Goal: Transaction & Acquisition: Book appointment/travel/reservation

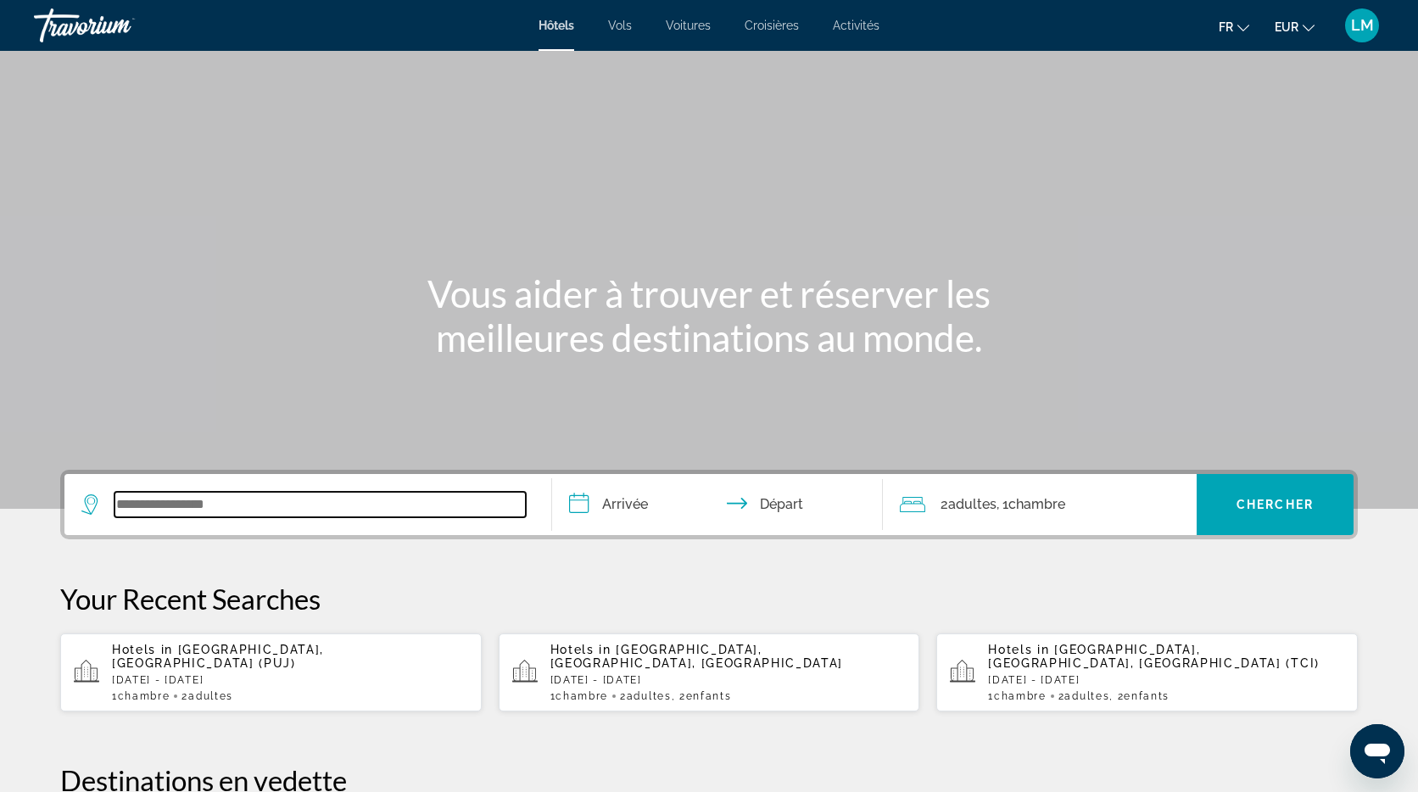
click at [254, 495] on input "Search widget" at bounding box center [319, 504] width 411 height 25
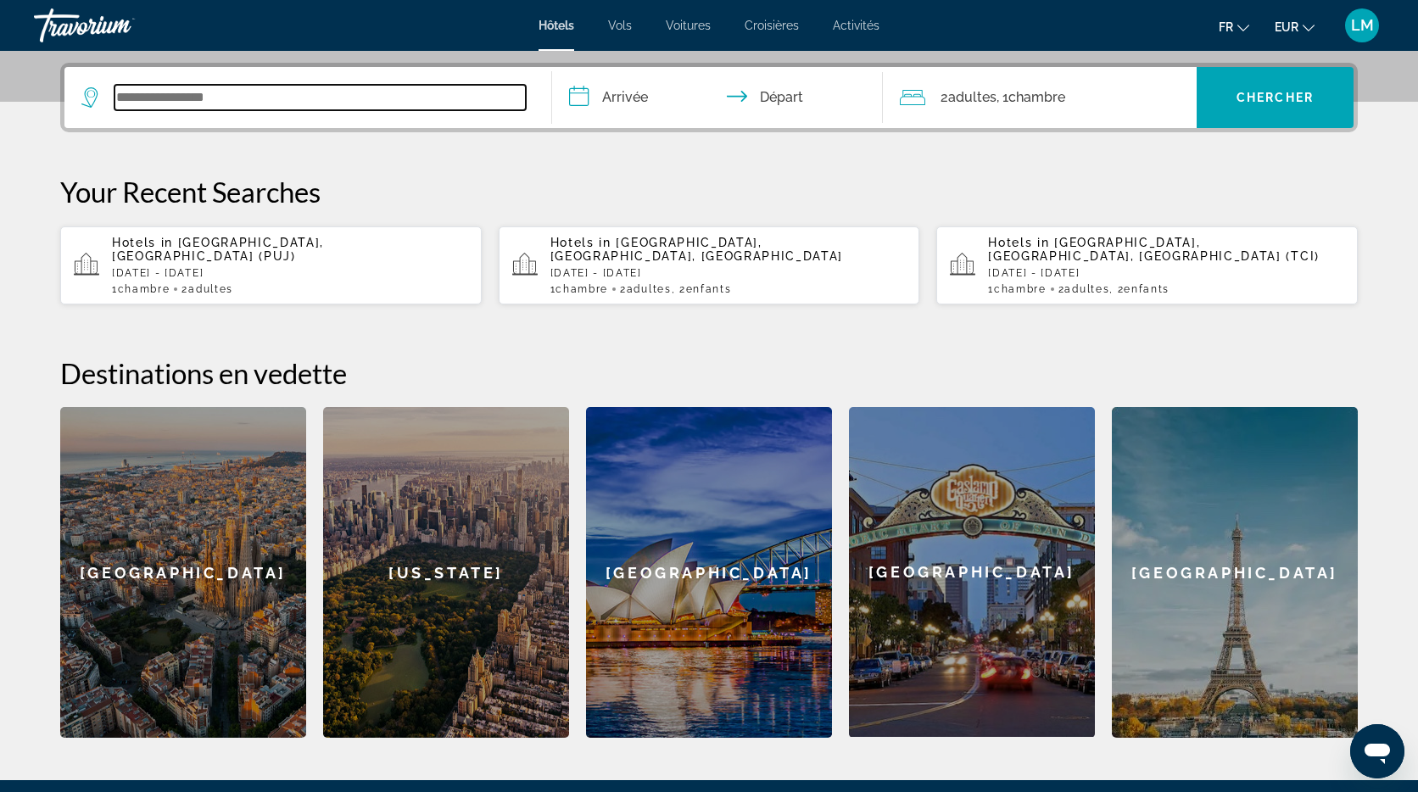
scroll to position [415, 0]
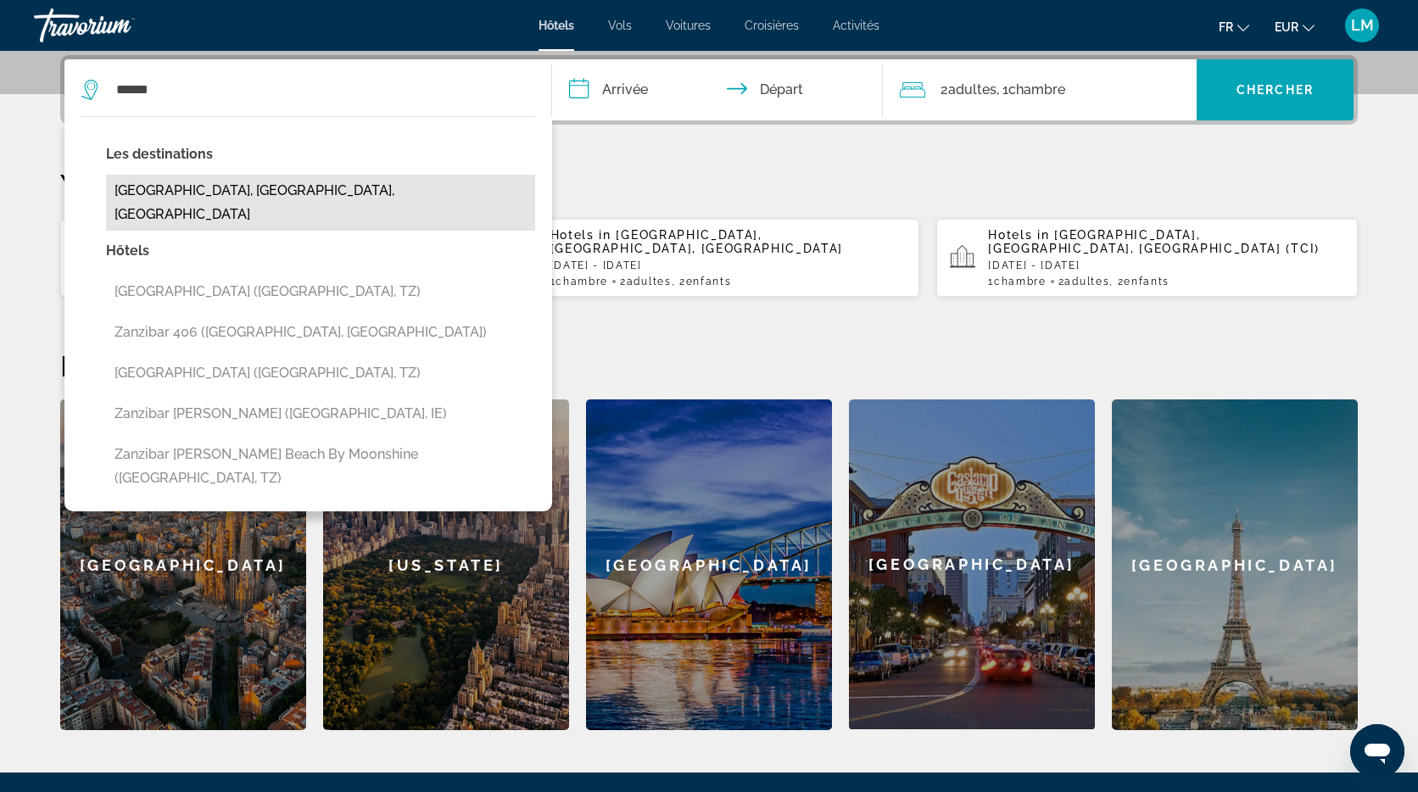
click at [279, 178] on button "[GEOGRAPHIC_DATA], [GEOGRAPHIC_DATA], [GEOGRAPHIC_DATA]" at bounding box center [320, 203] width 429 height 56
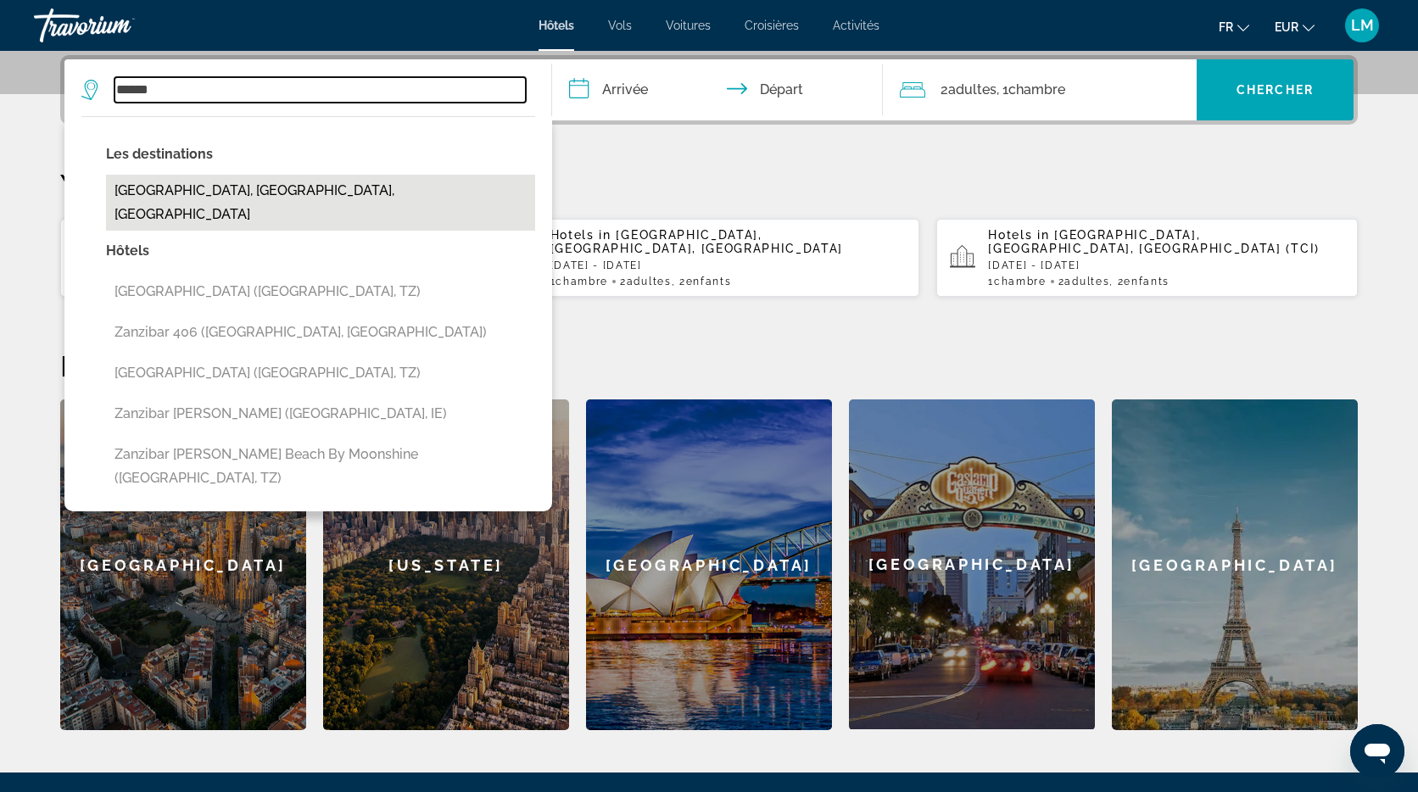
type input "**********"
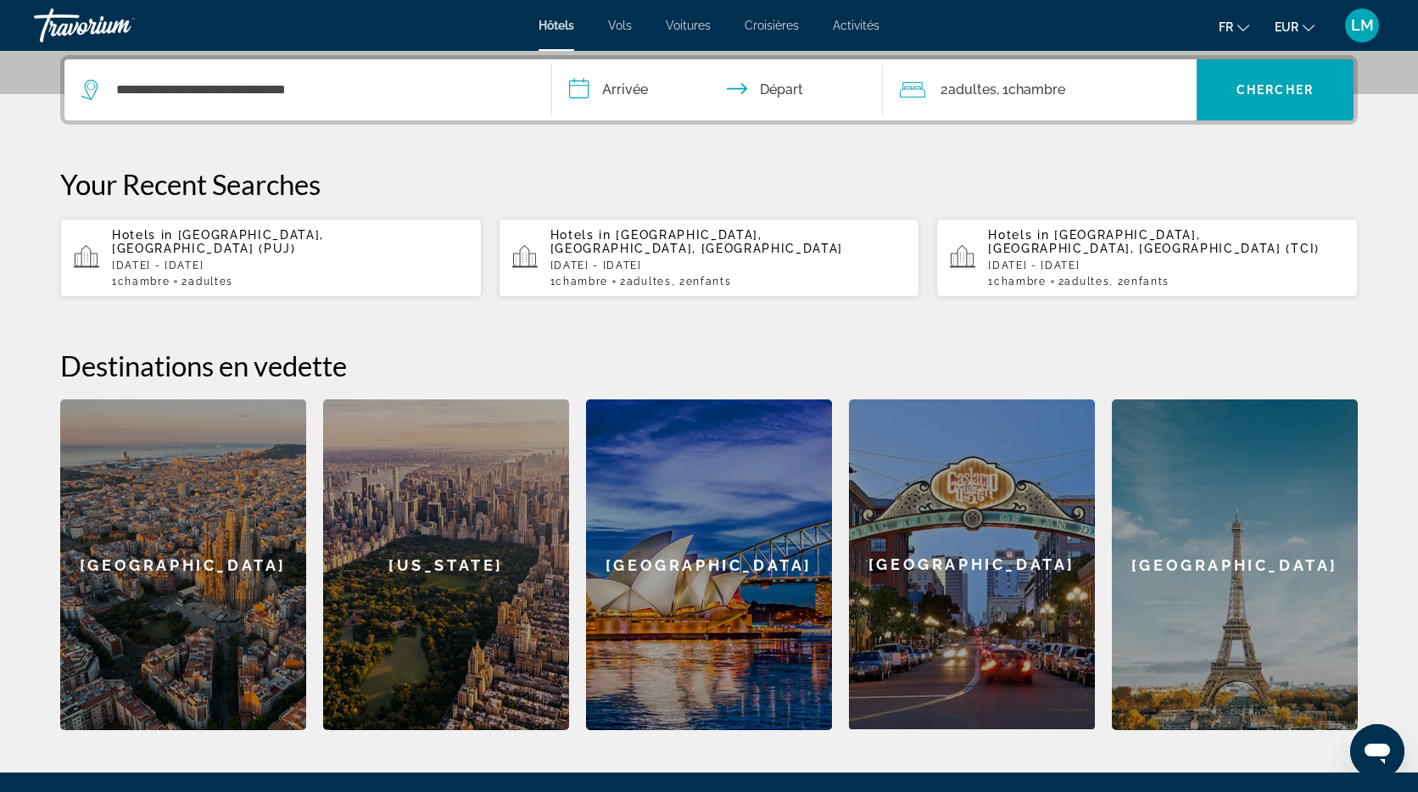
click at [645, 94] on input "**********" at bounding box center [721, 92] width 338 height 66
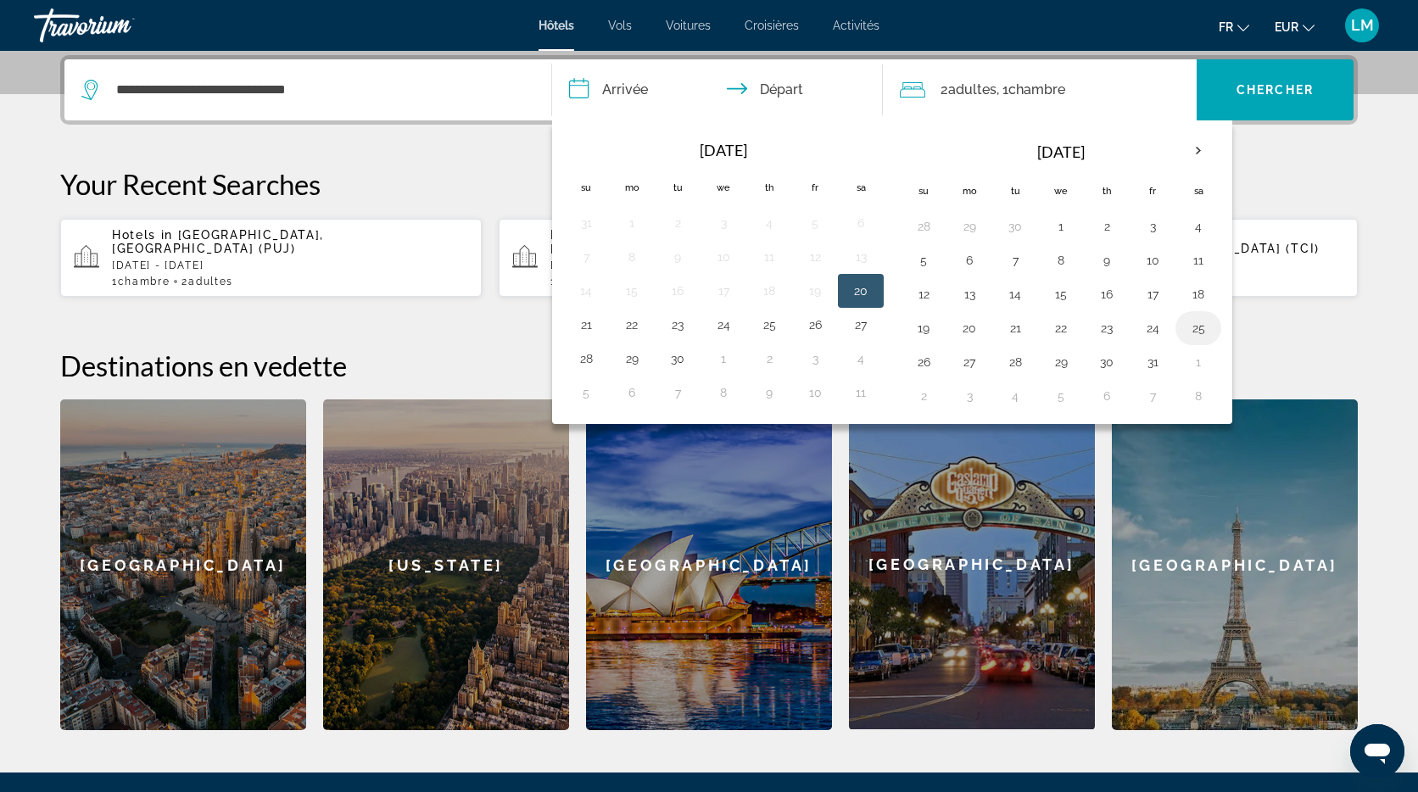
click at [1198, 331] on button "25" at bounding box center [1198, 328] width 27 height 24
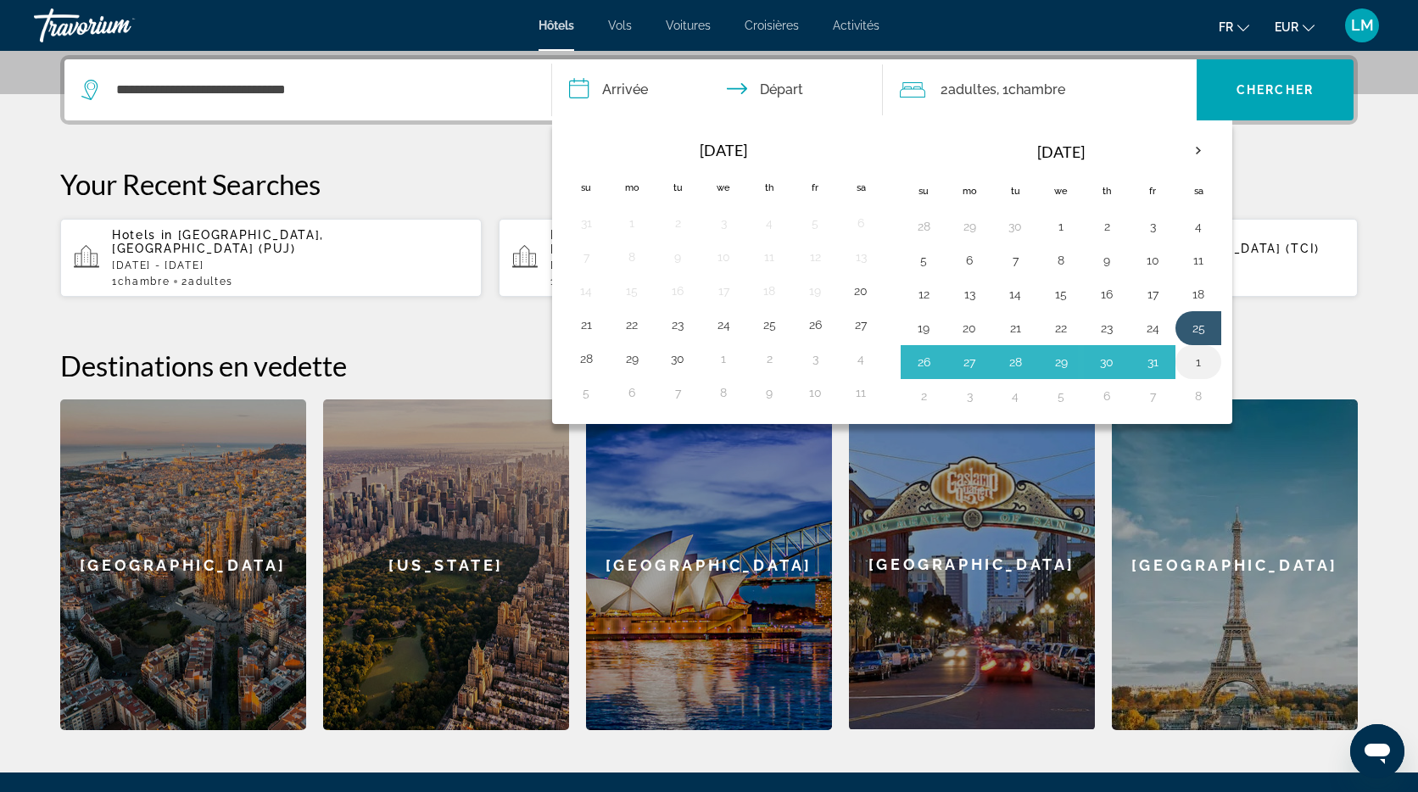
click at [1199, 368] on button "1" at bounding box center [1198, 362] width 27 height 24
type input "**********"
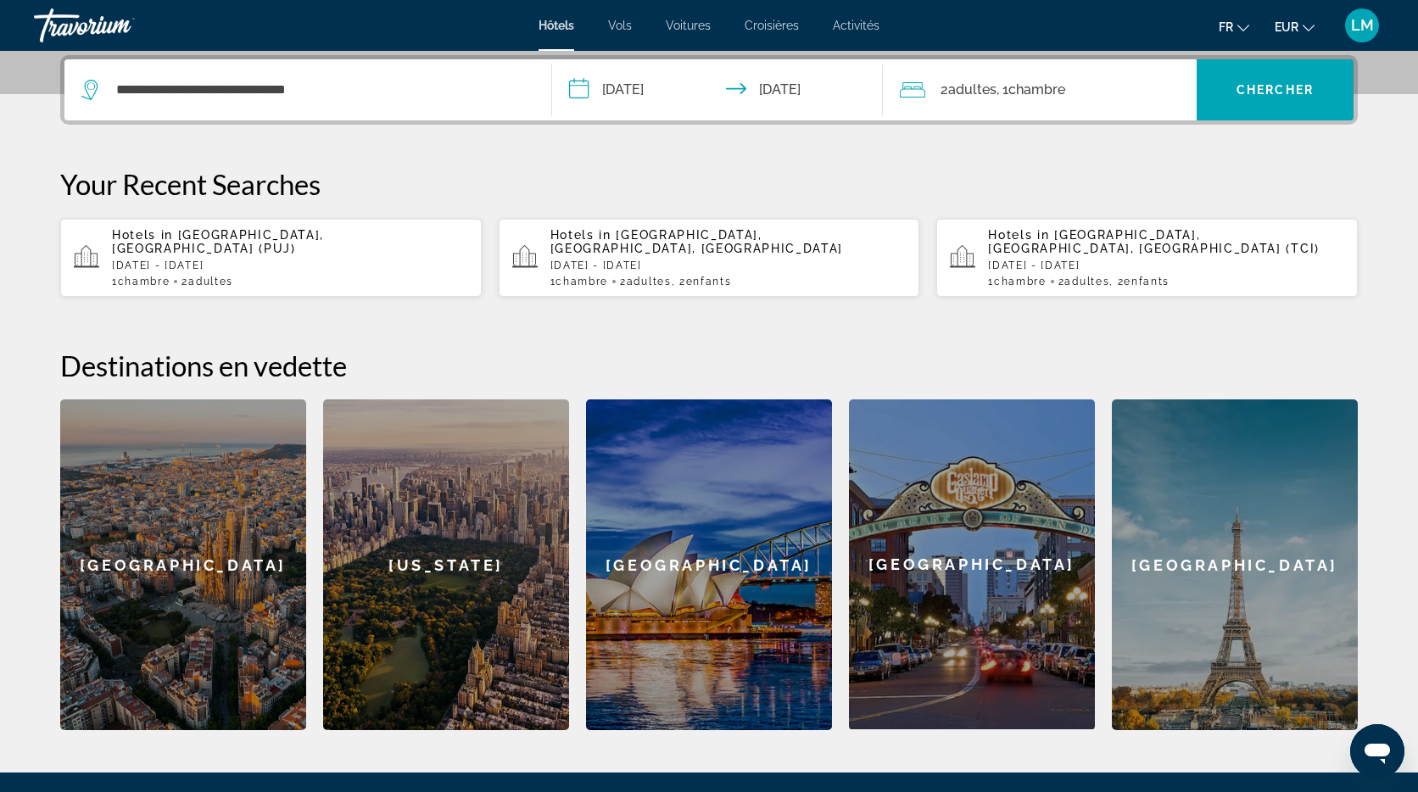
click at [1061, 90] on span "Chambre" at bounding box center [1036, 89] width 57 height 16
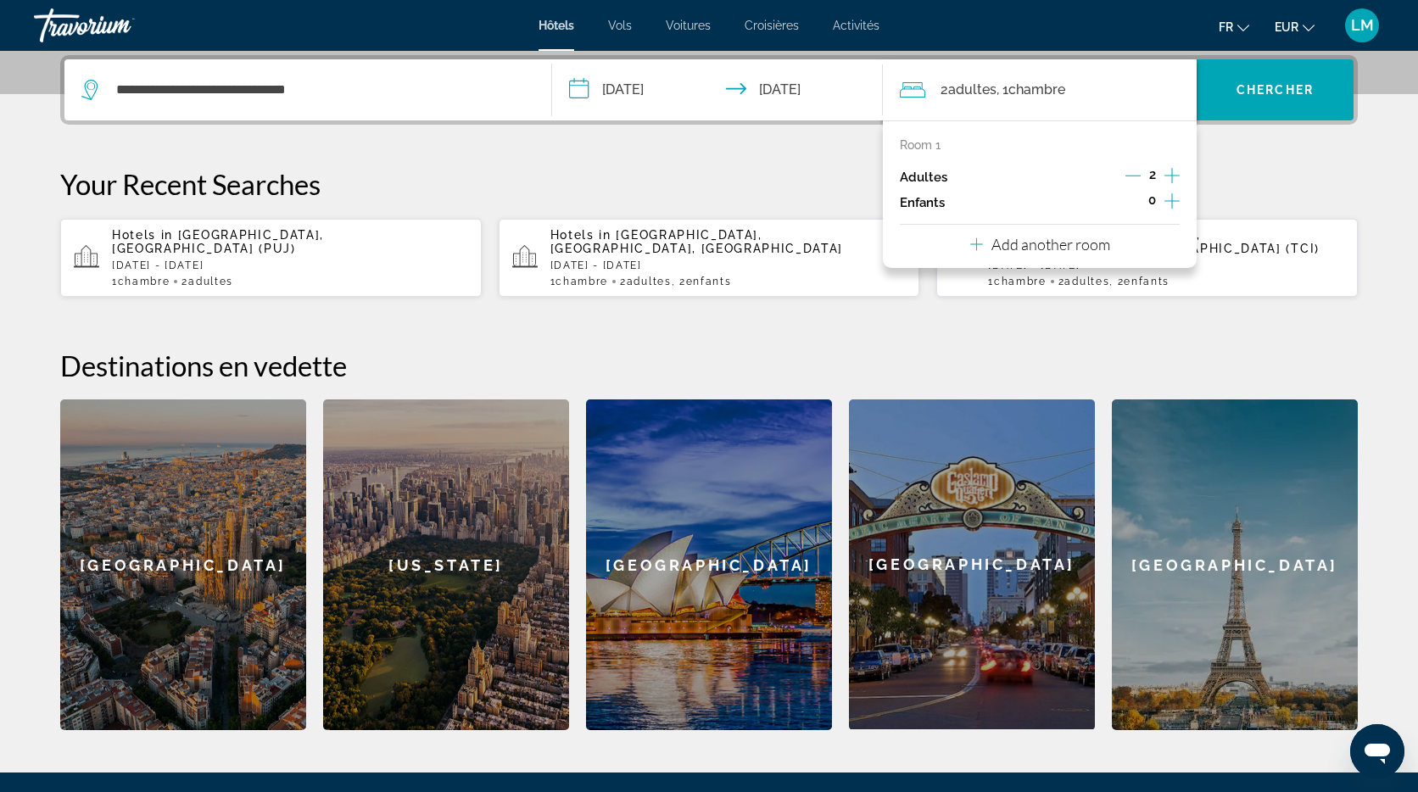
click at [1168, 201] on icon "Increment children" at bounding box center [1171, 201] width 15 height 20
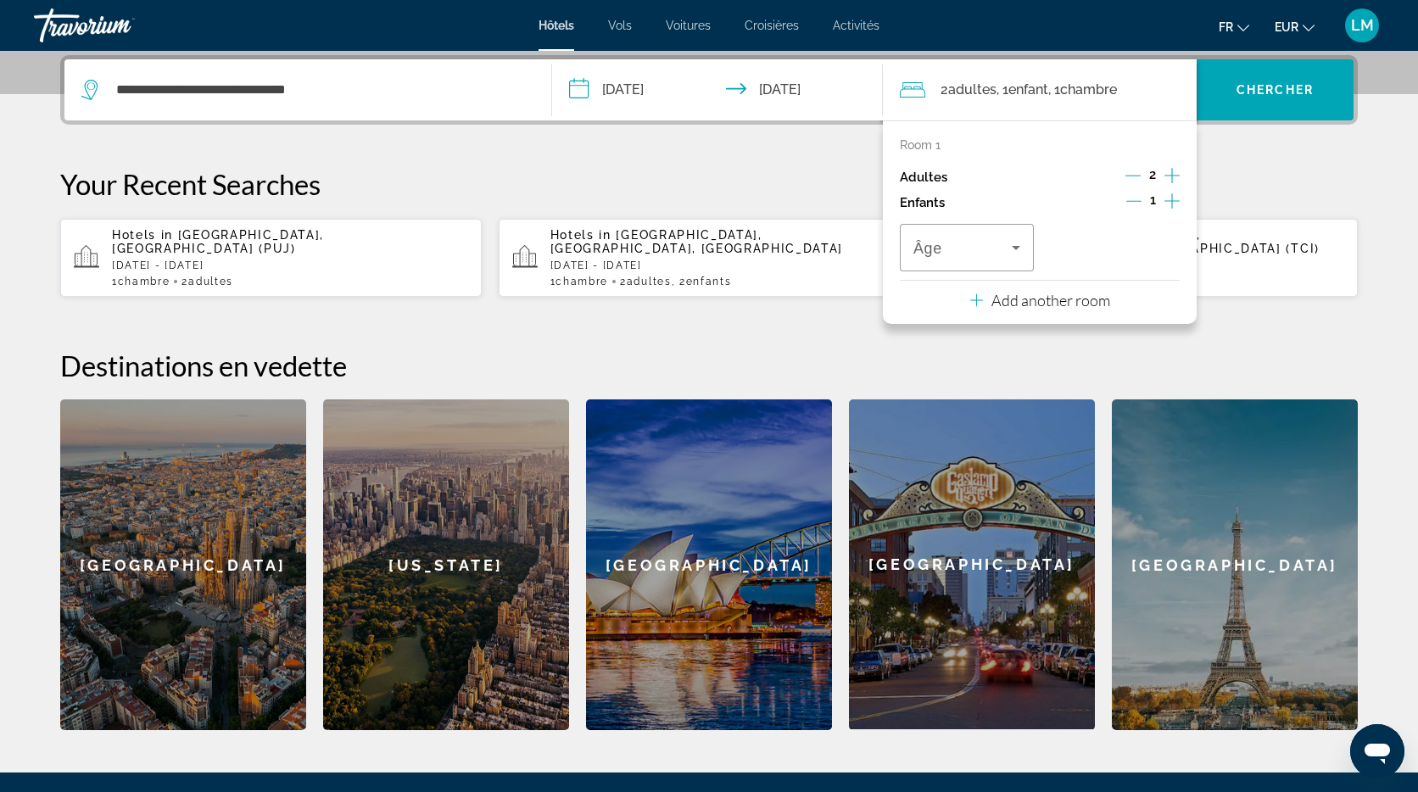
click at [1167, 202] on icon "Increment children" at bounding box center [1171, 201] width 15 height 20
click at [1015, 250] on icon "Travelers: 2 adults, 2 children" at bounding box center [1016, 247] width 20 height 20
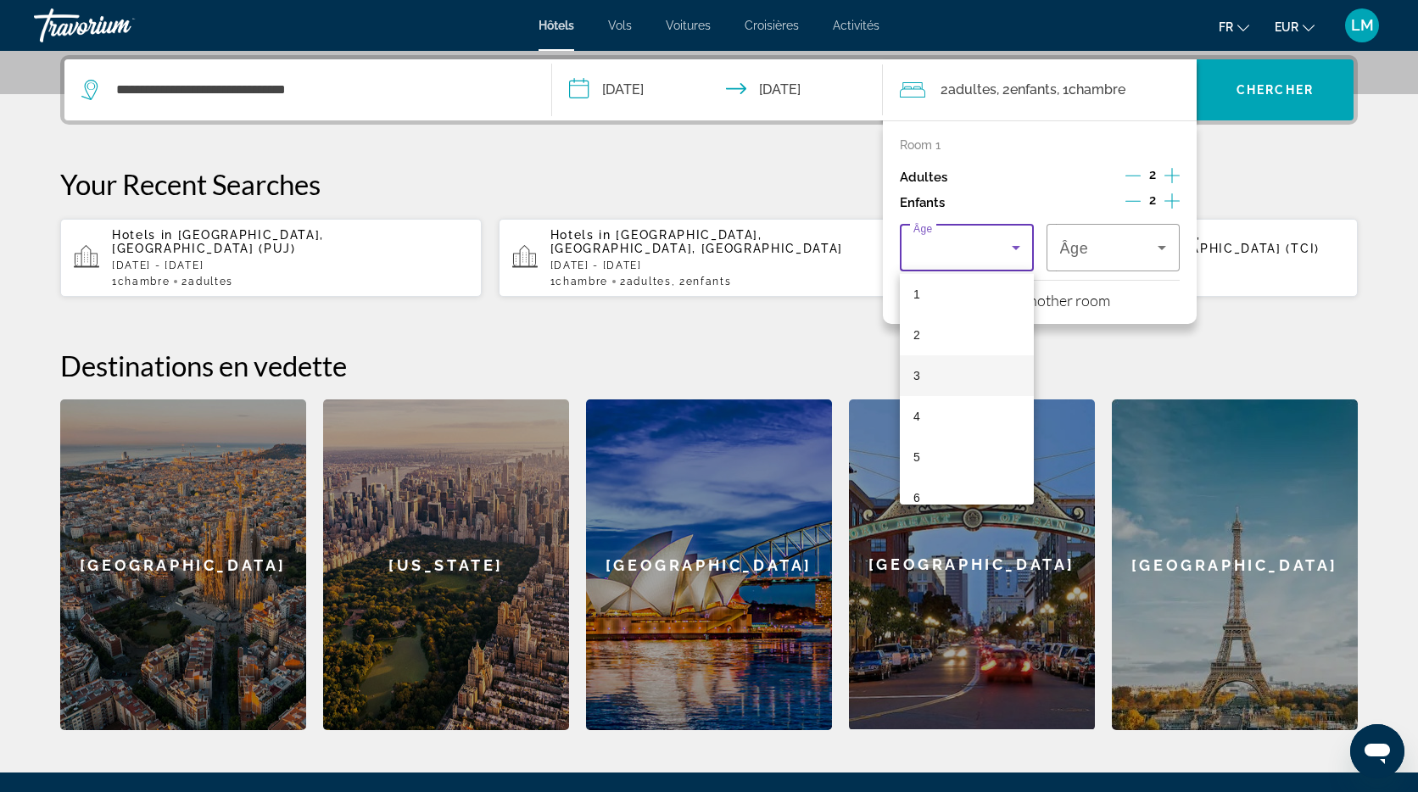
scroll to position [43, 0]
click at [951, 379] on mat-option "3" at bounding box center [967, 377] width 134 height 41
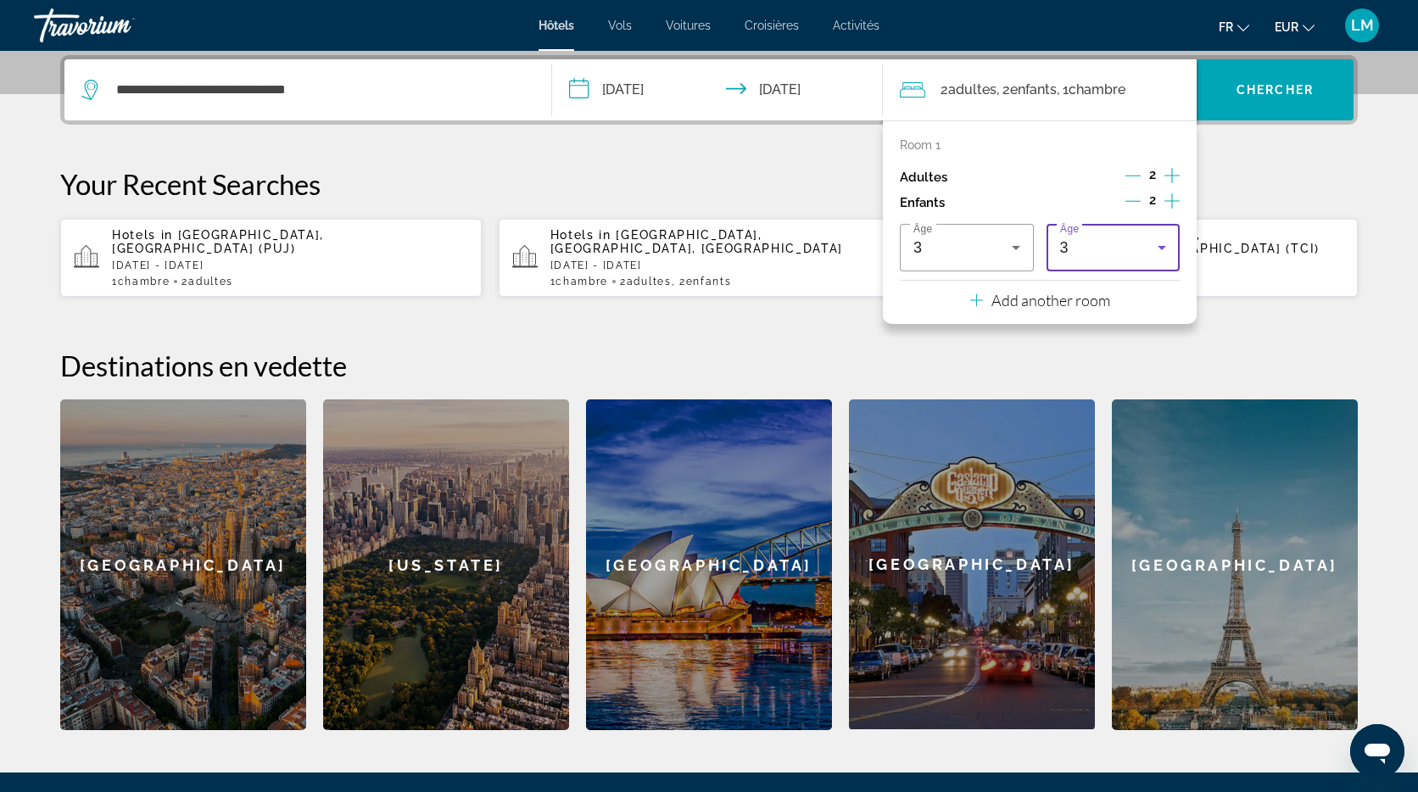
click at [1131, 252] on div "3" at bounding box center [1109, 247] width 98 height 20
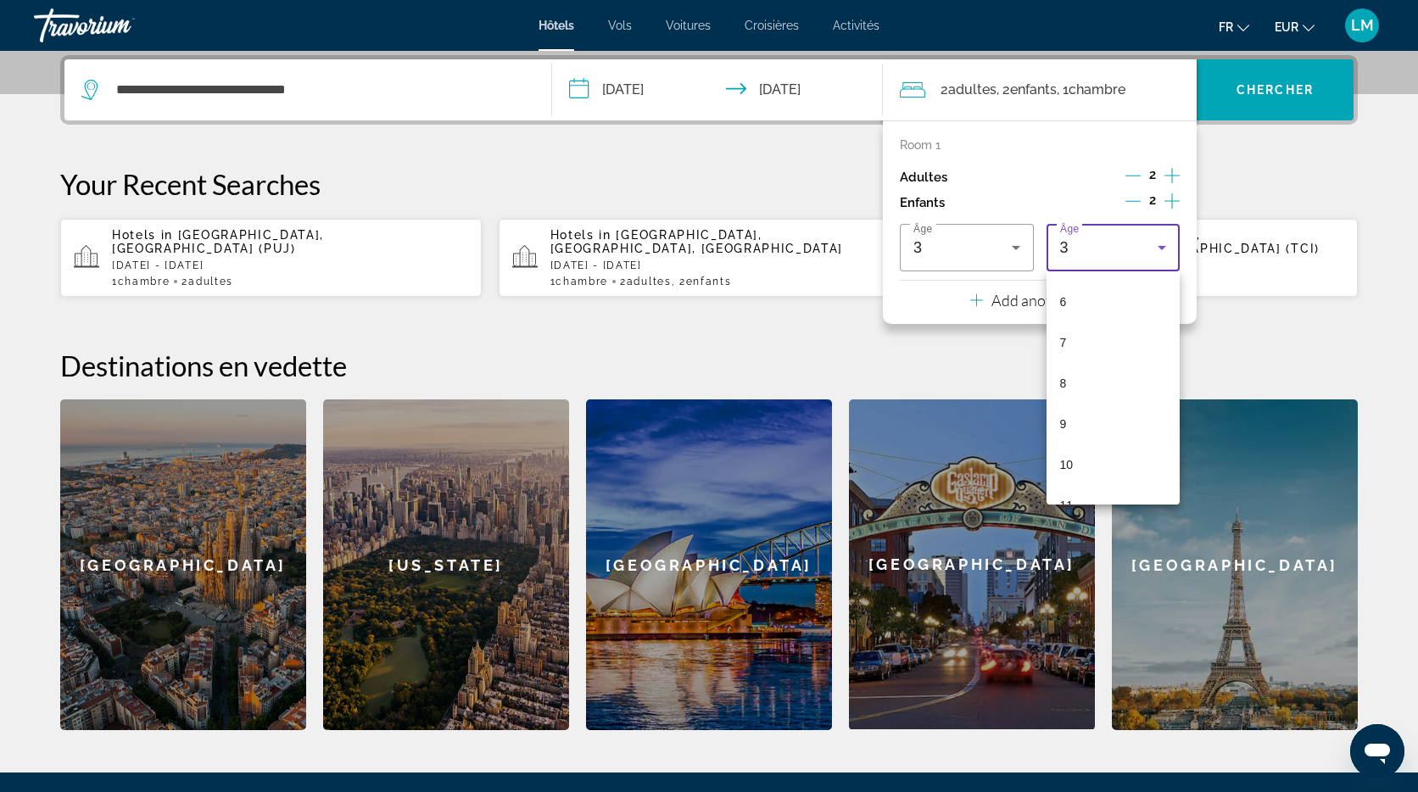
scroll to position [244, 0]
click at [1106, 425] on mat-option "9" at bounding box center [1114, 420] width 134 height 41
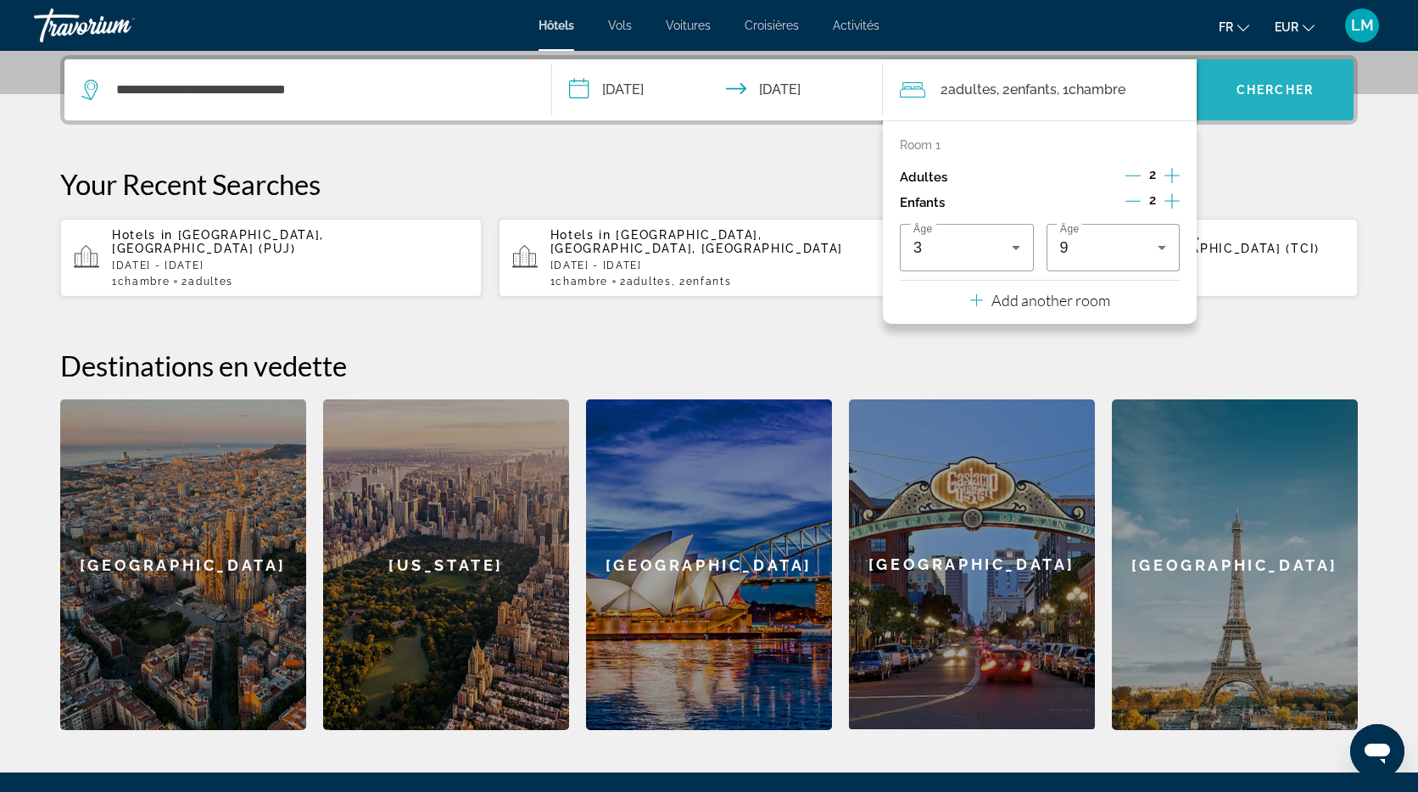
click at [1274, 93] on span "Chercher" at bounding box center [1275, 90] width 77 height 14
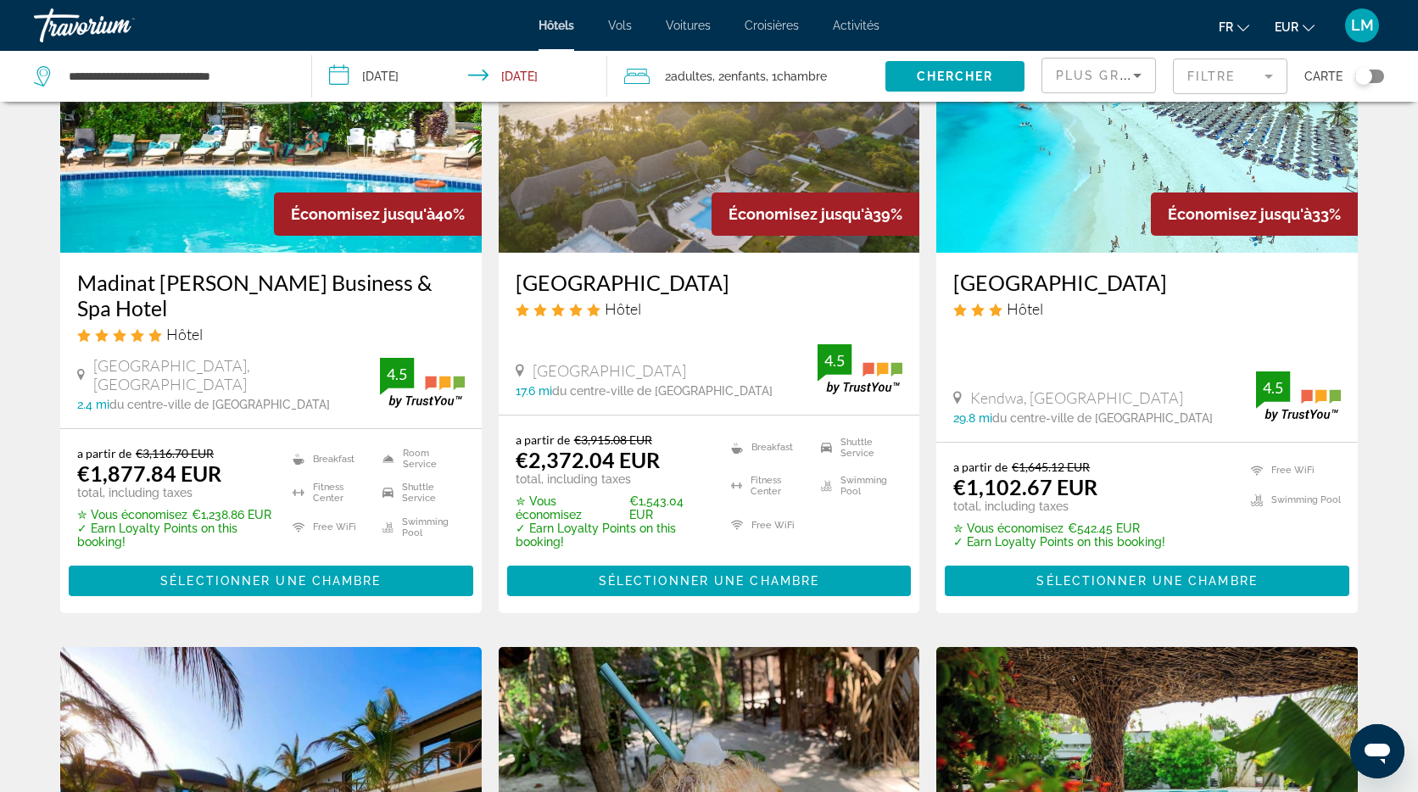
scroll to position [932, 0]
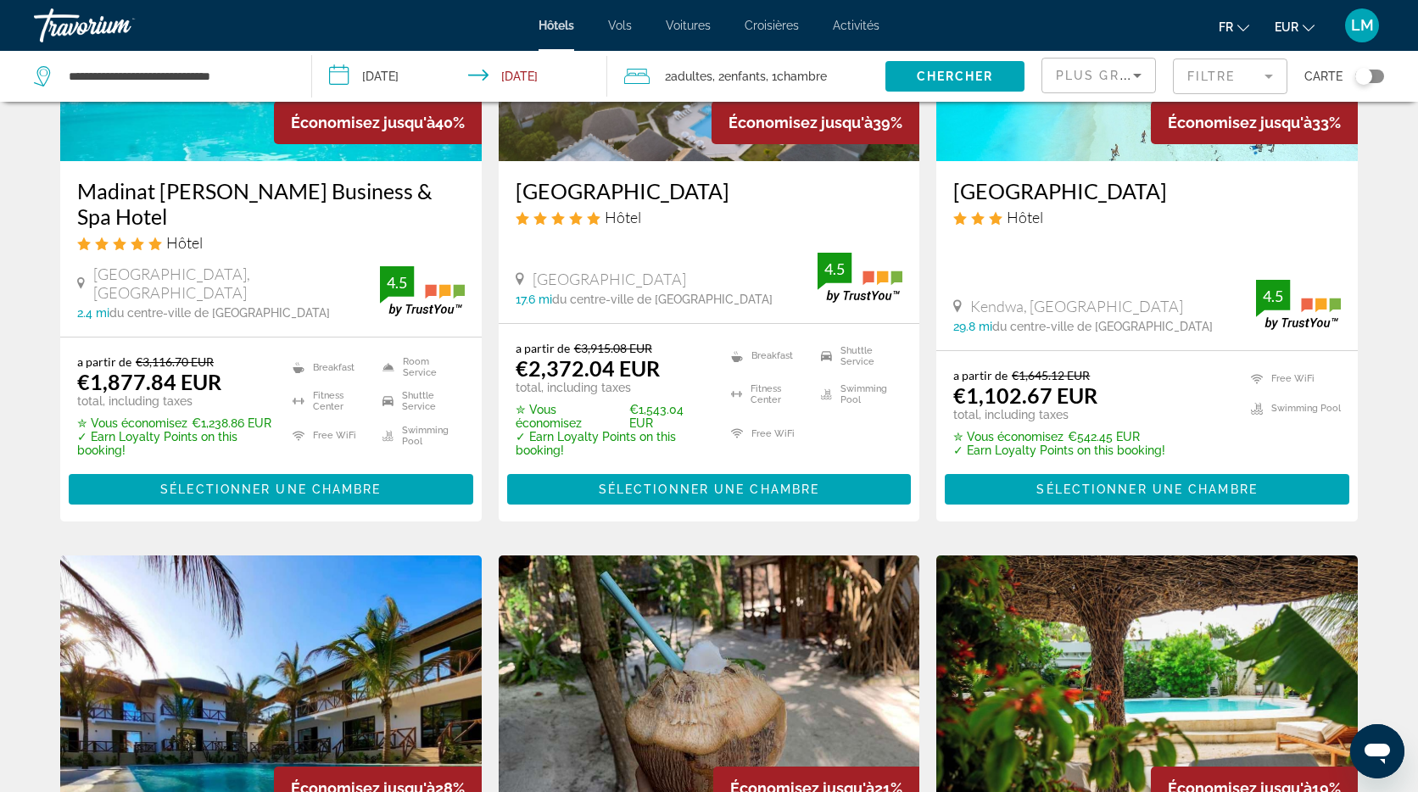
click at [1214, 75] on mat-form-field "Filtre" at bounding box center [1230, 77] width 114 height 36
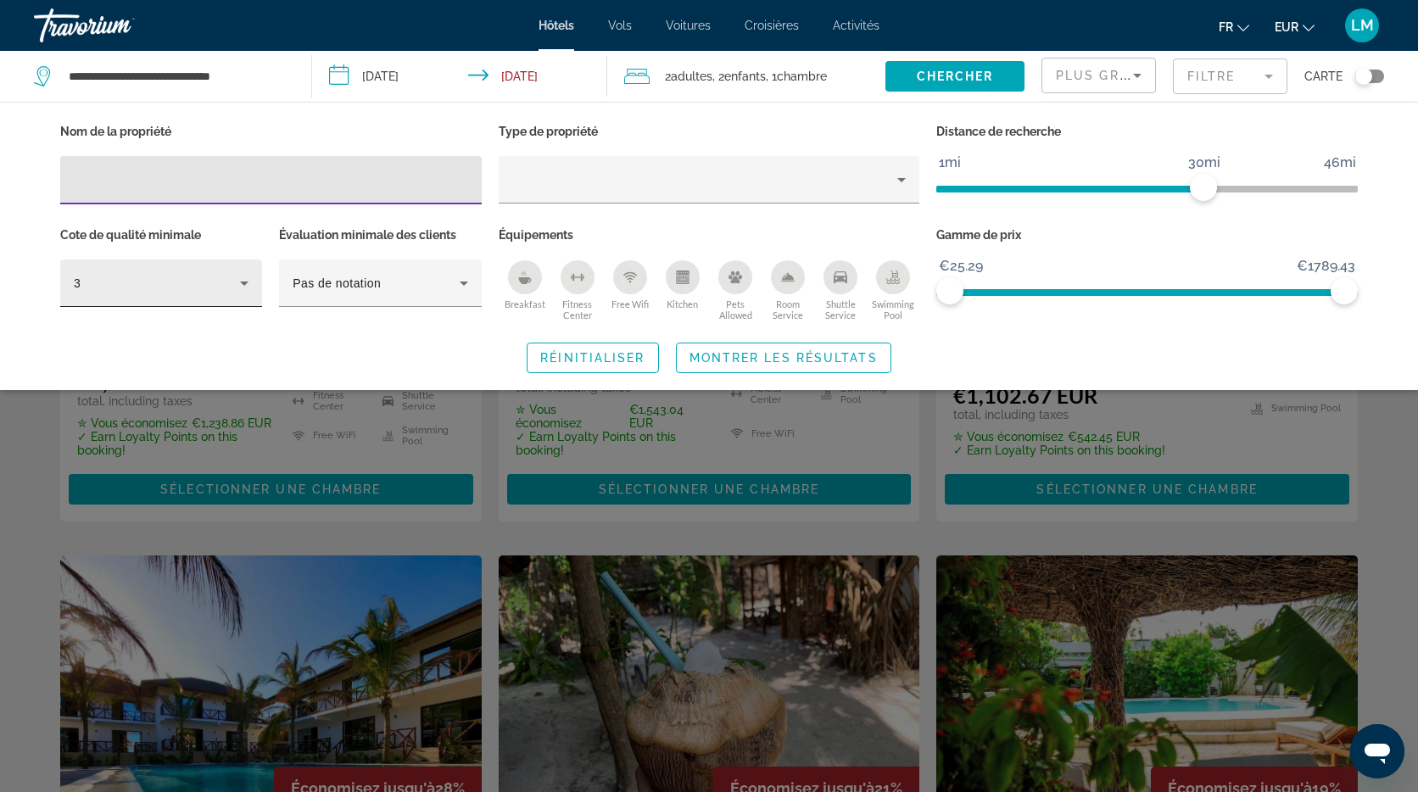
click at [248, 296] on div "3" at bounding box center [161, 283] width 175 height 47
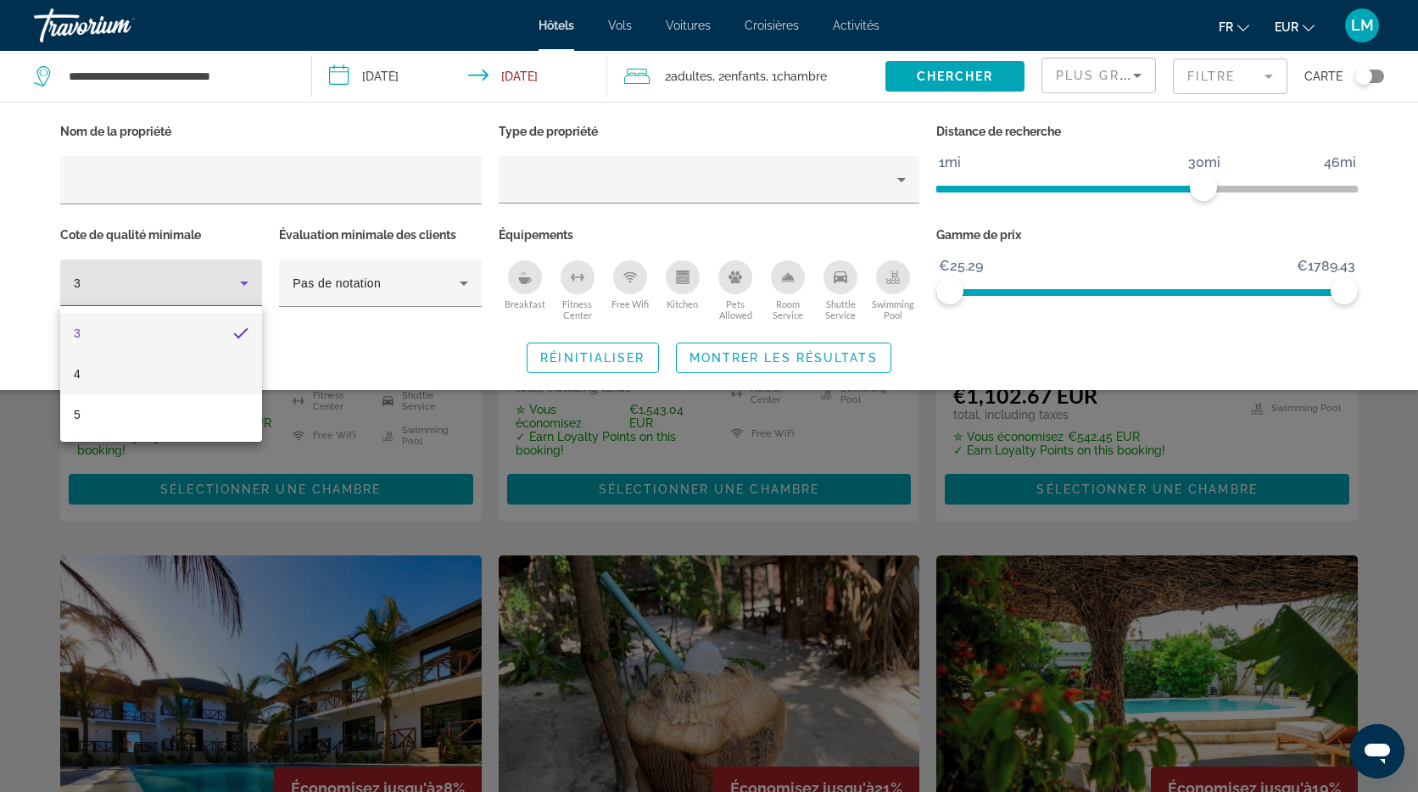
click at [163, 379] on mat-option "4" at bounding box center [161, 374] width 202 height 41
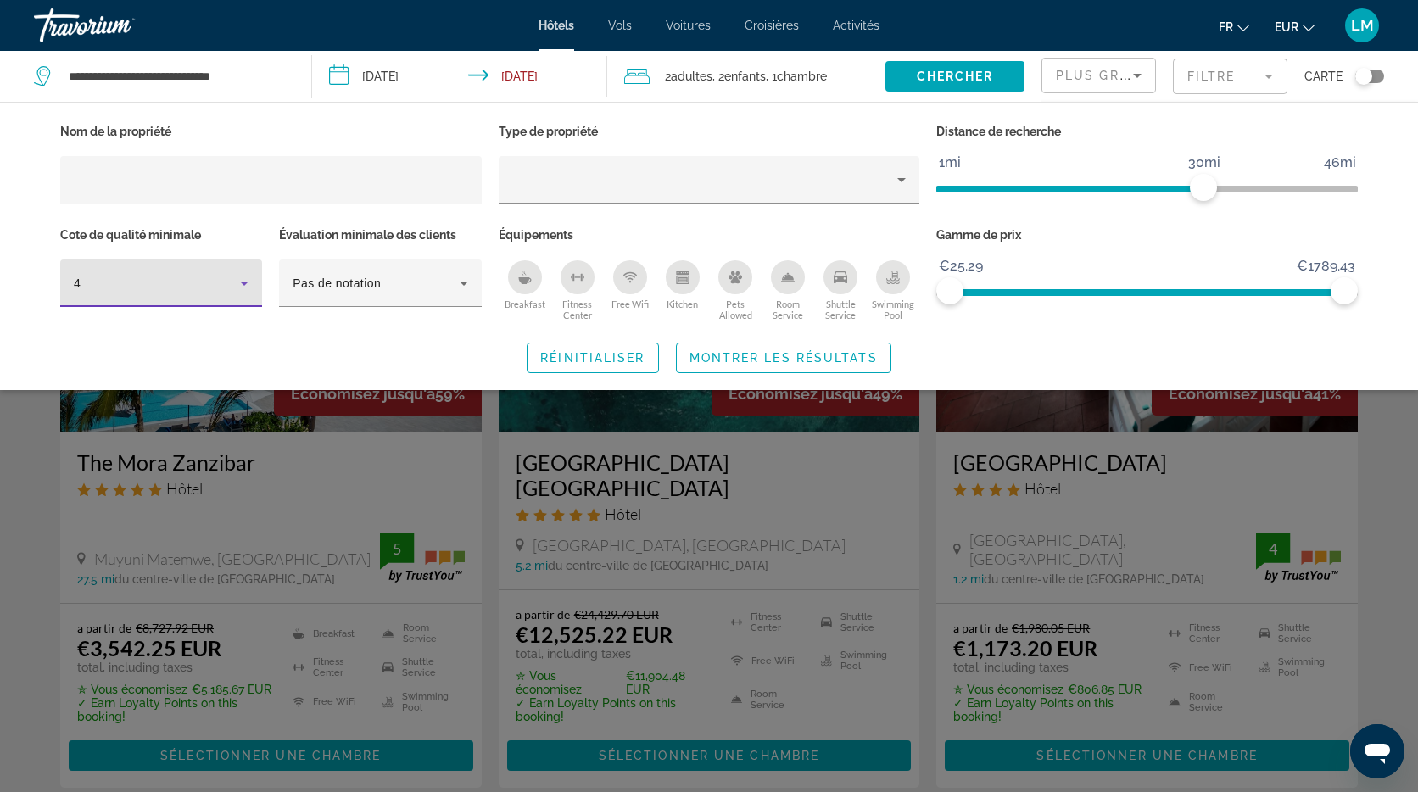
click at [894, 280] on icon "Swimming Pool" at bounding box center [893, 278] width 14 height 14
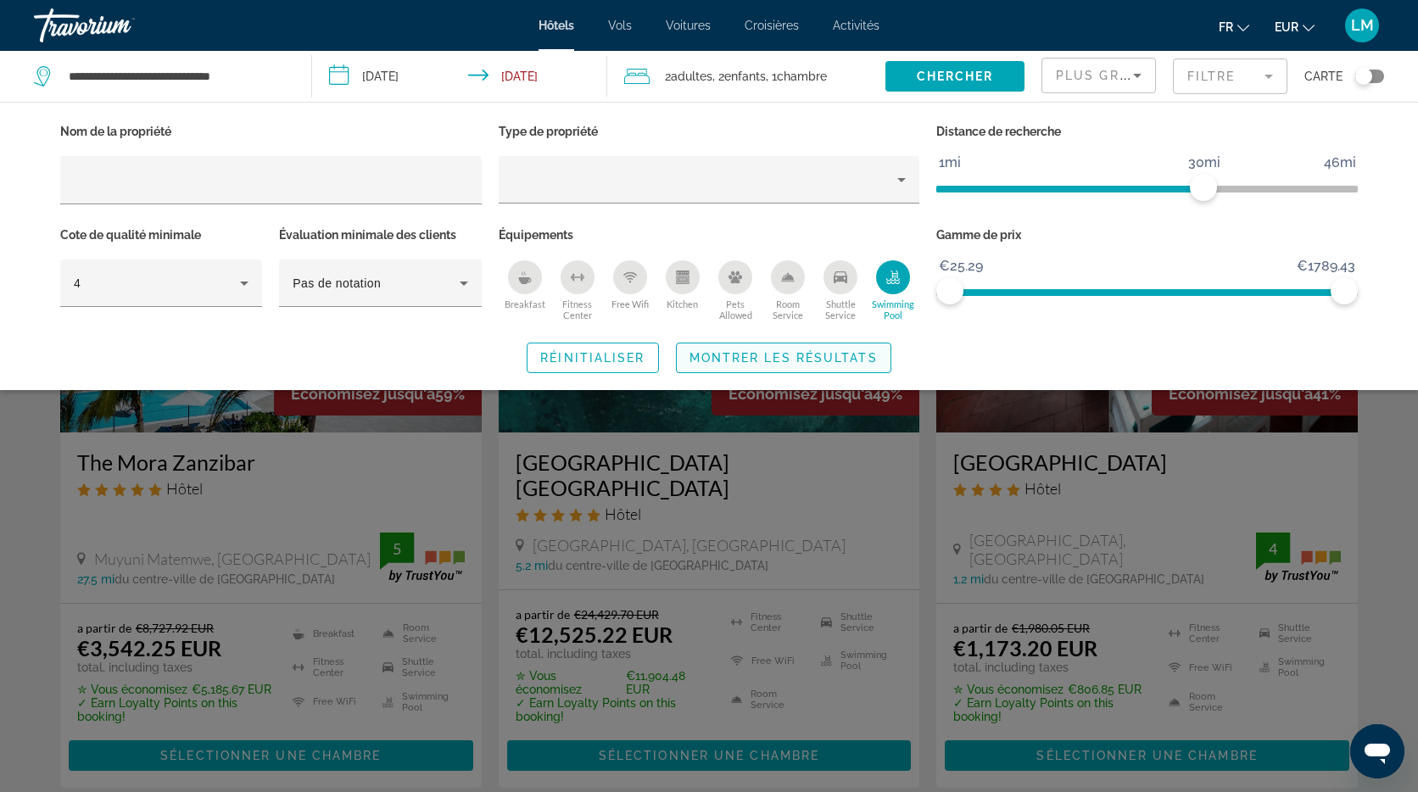
click at [791, 347] on span "Search widget" at bounding box center [784, 358] width 214 height 41
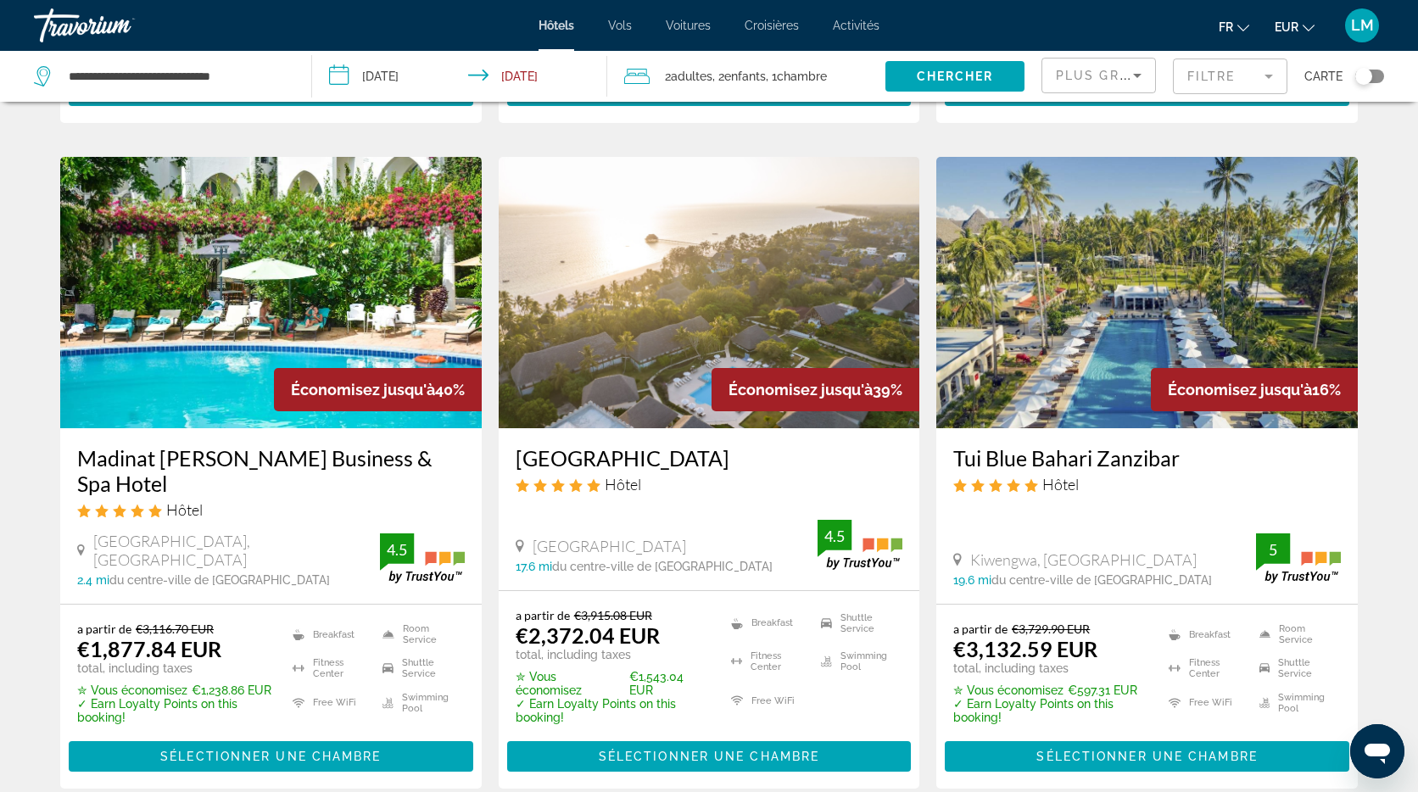
scroll to position [662, 0]
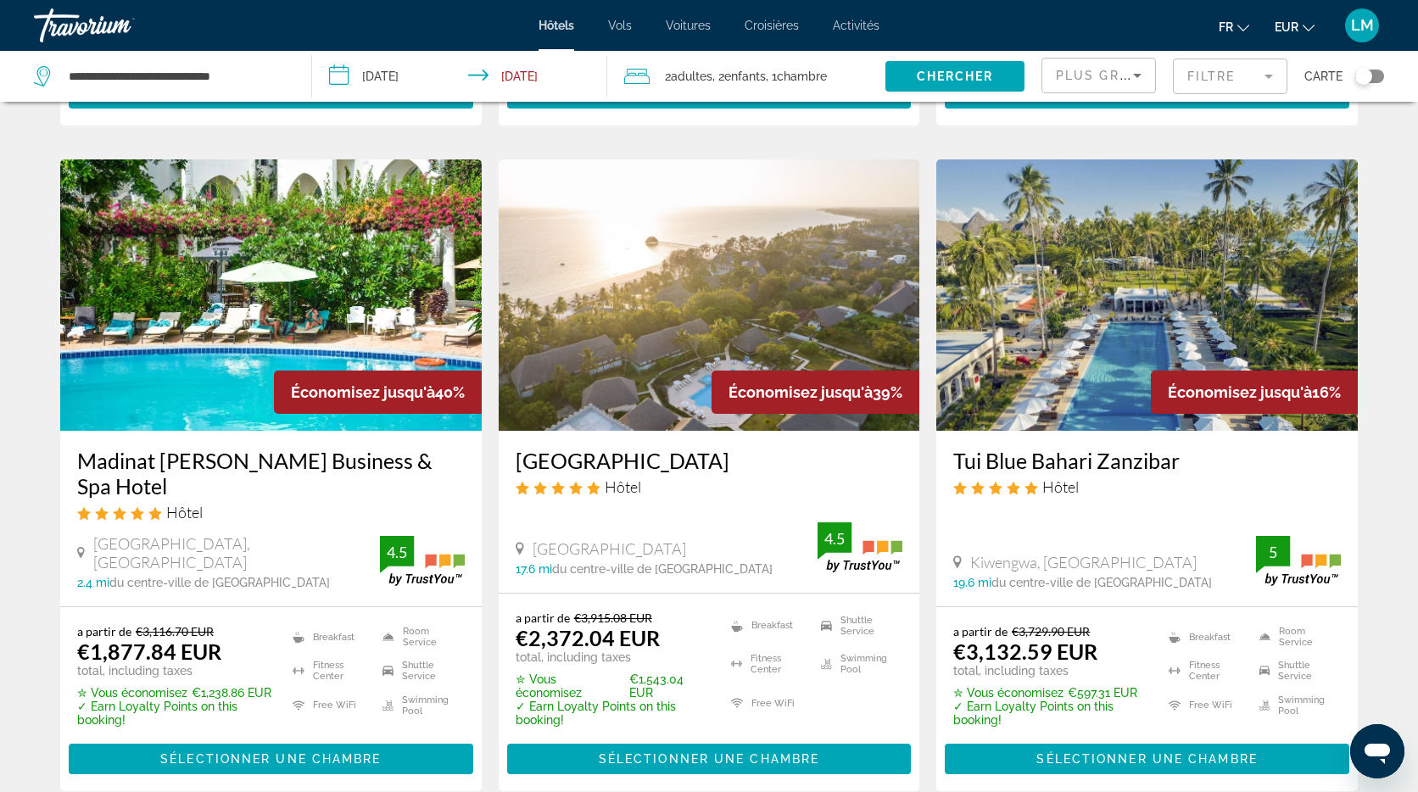
click at [767, 237] on img "Main content" at bounding box center [710, 294] width 422 height 271
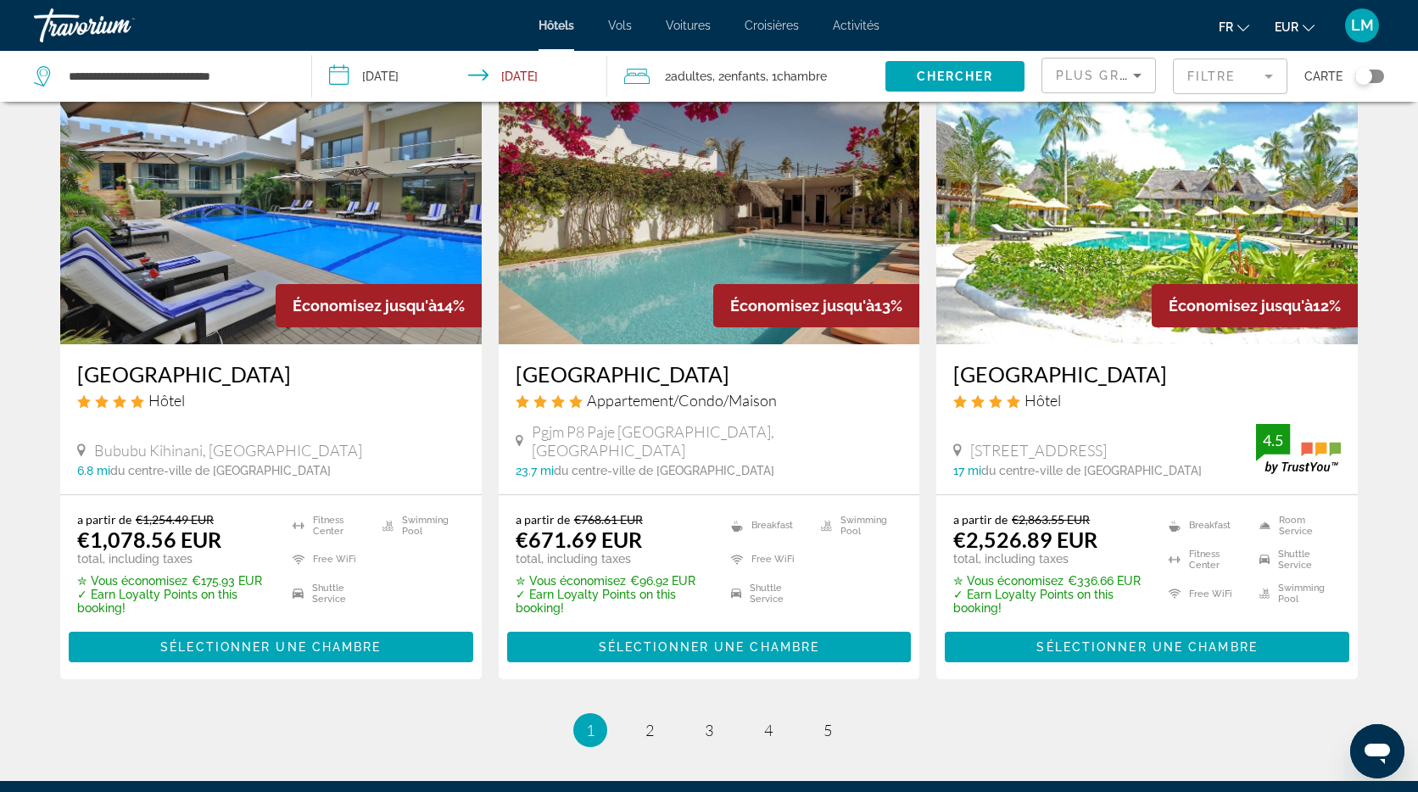
scroll to position [2214, 0]
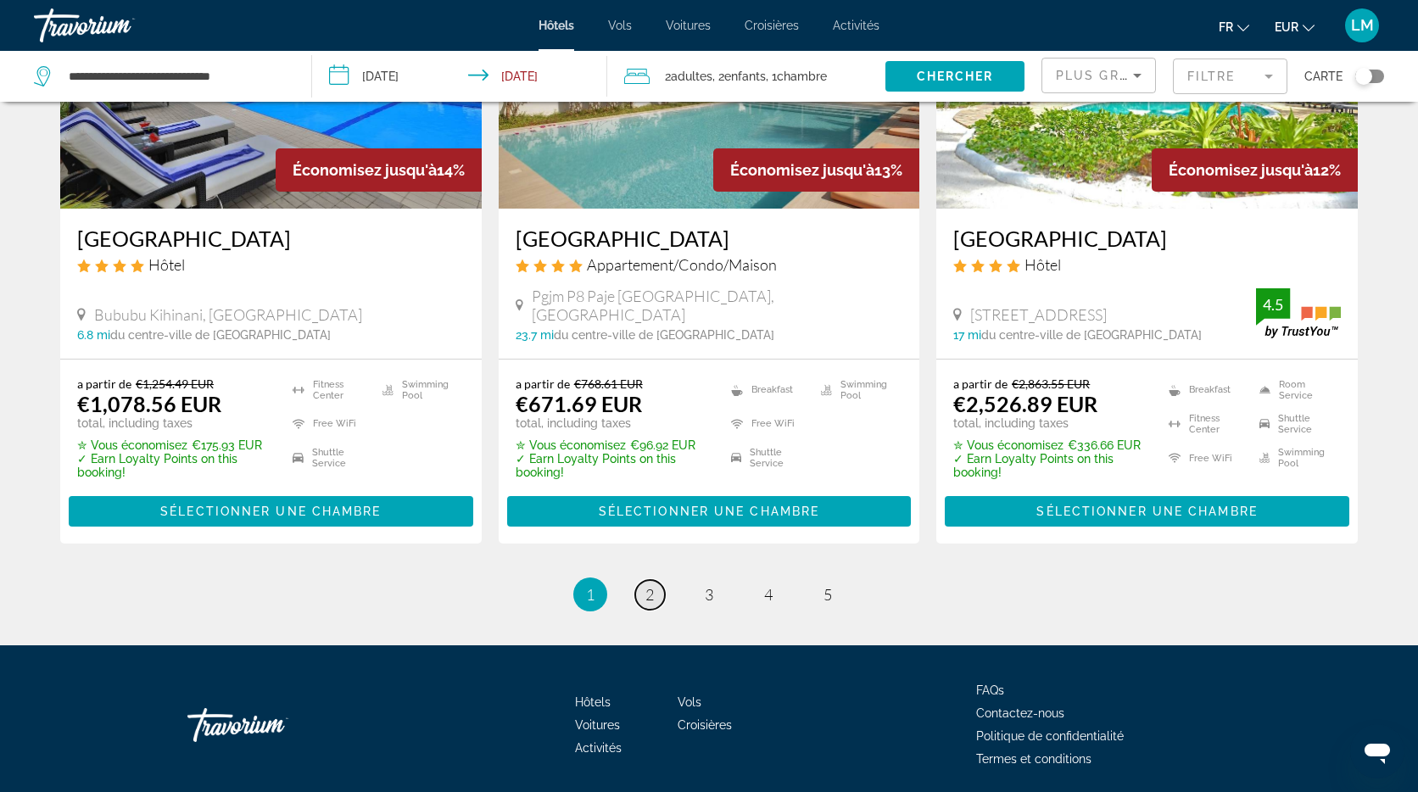
click at [648, 585] on span "2" at bounding box center [649, 594] width 8 height 19
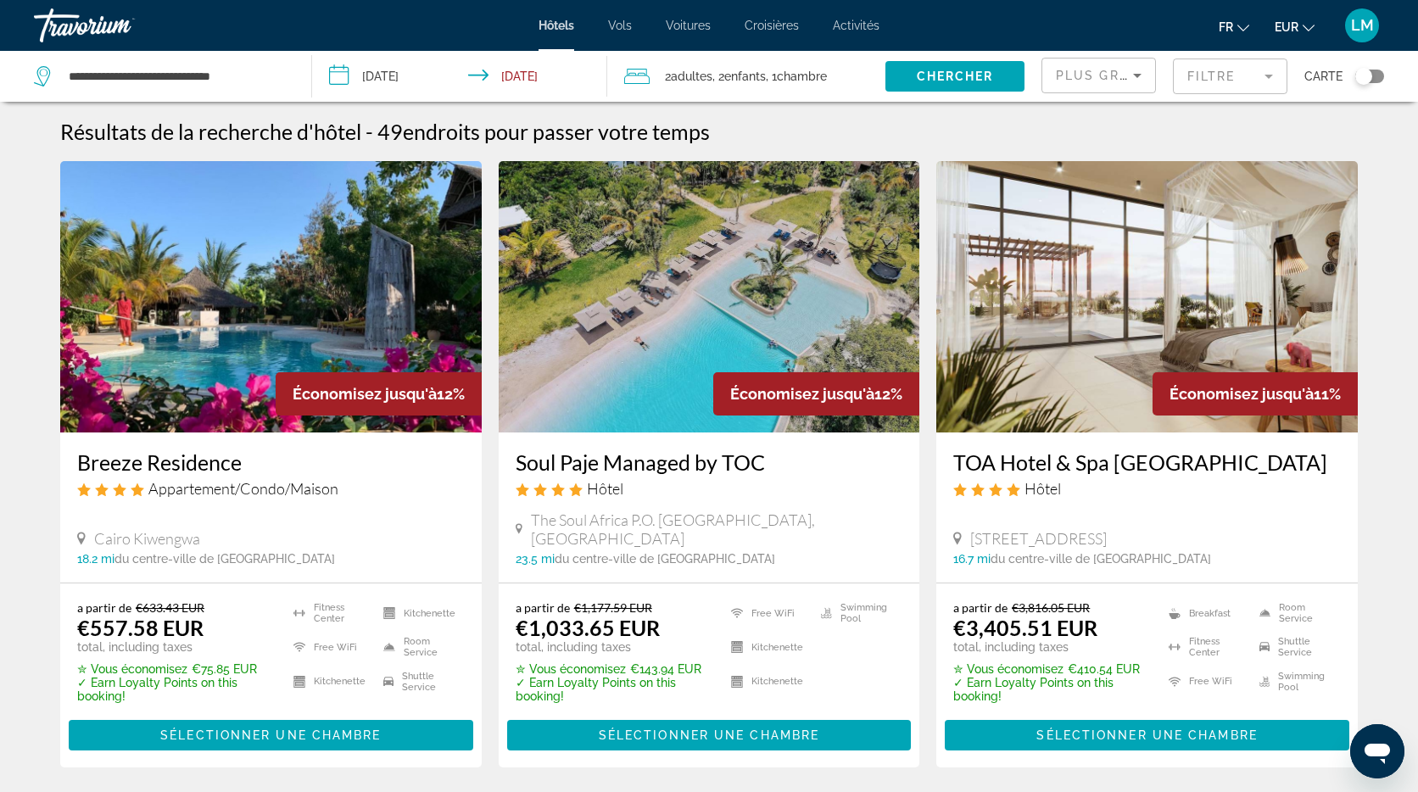
click at [1251, 74] on mat-form-field "Filtre" at bounding box center [1230, 77] width 114 height 36
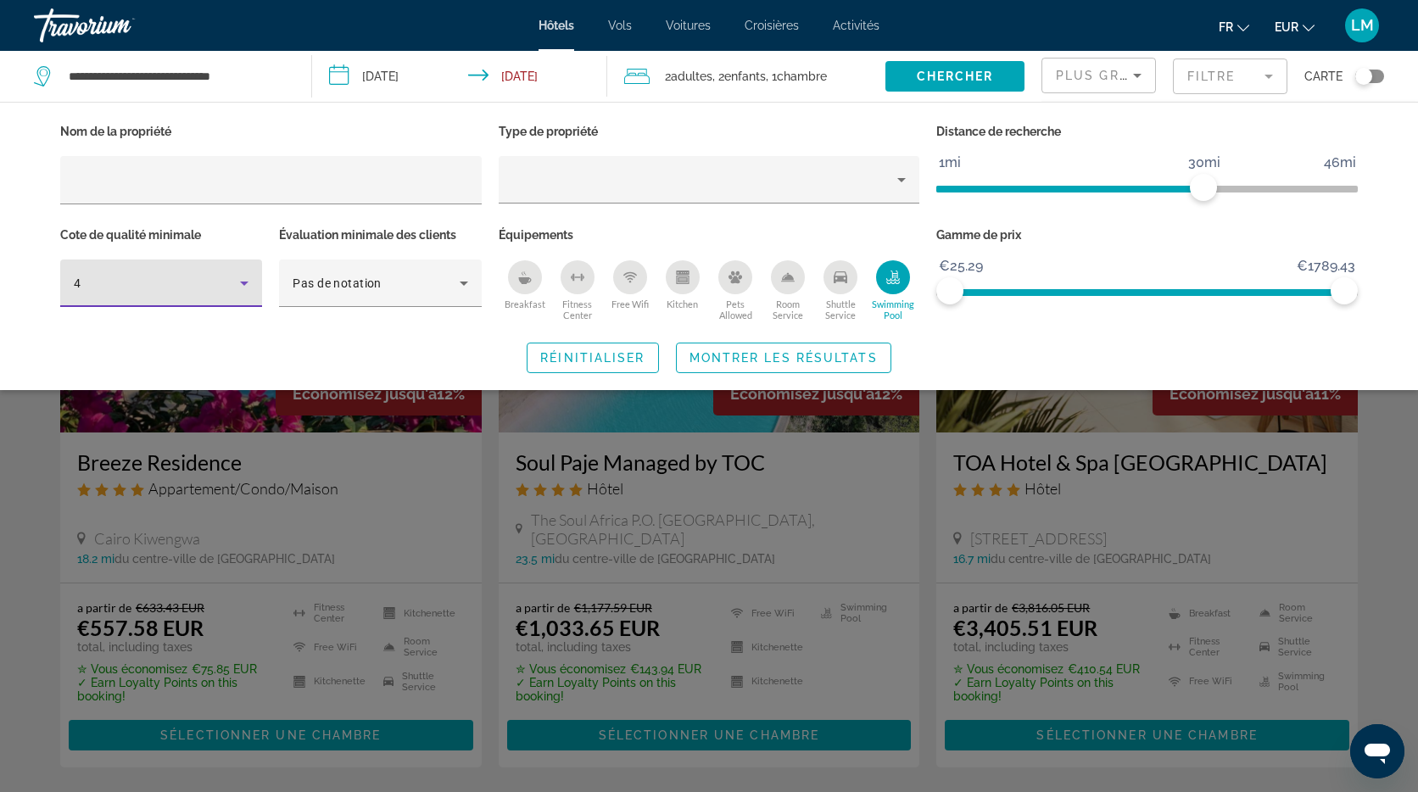
click at [216, 276] on div "4" at bounding box center [157, 283] width 166 height 20
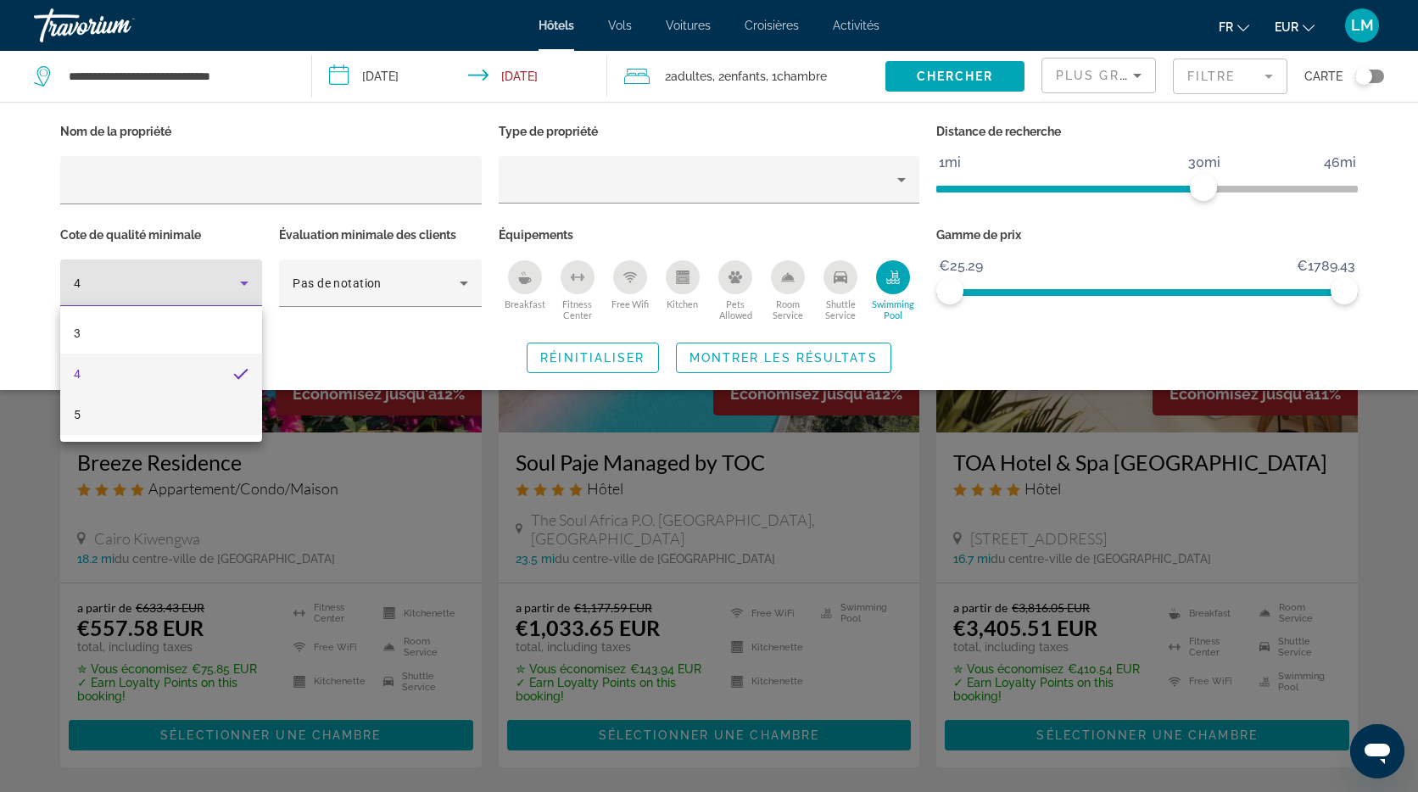
click at [177, 410] on mat-option "5" at bounding box center [161, 414] width 202 height 41
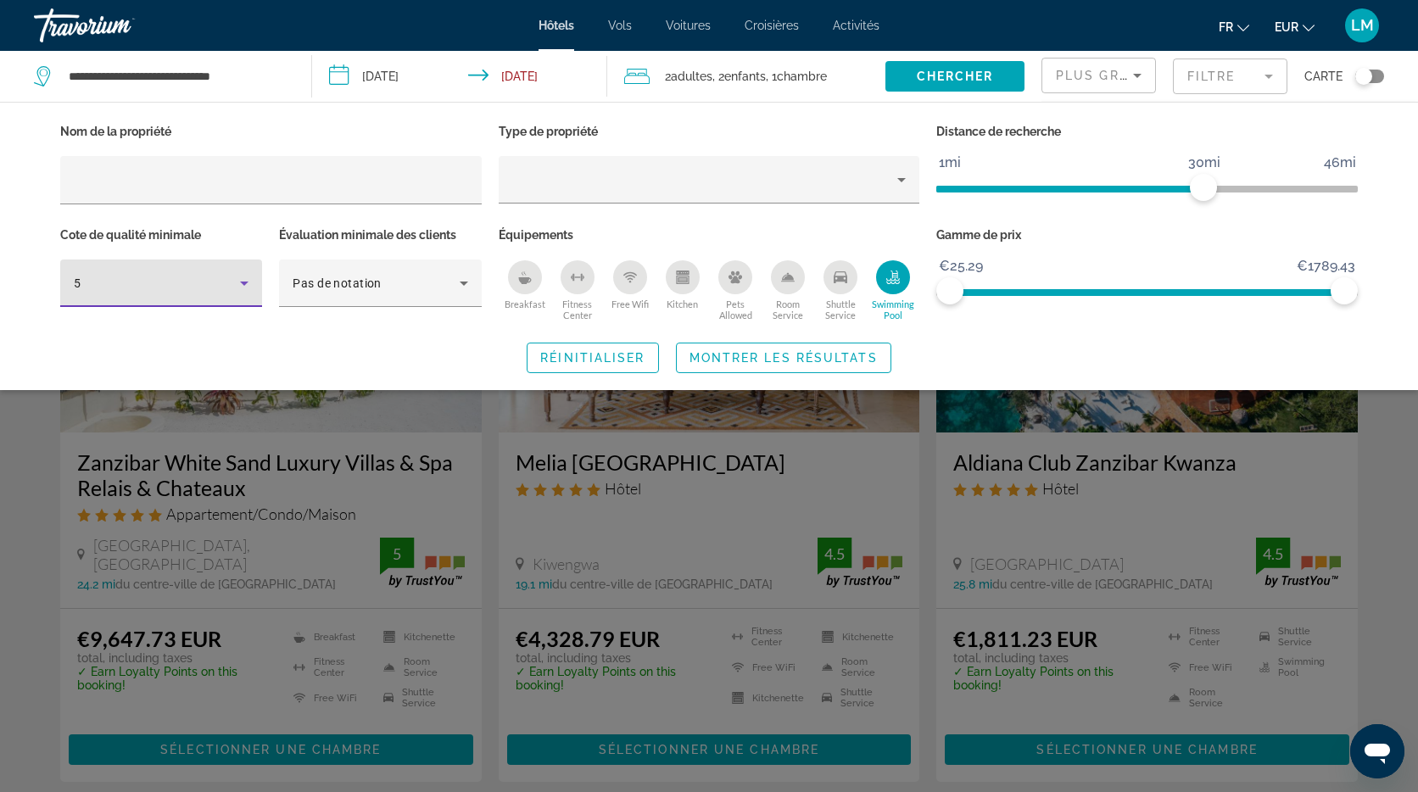
click at [750, 359] on span "Montrer les résultats" at bounding box center [784, 358] width 188 height 14
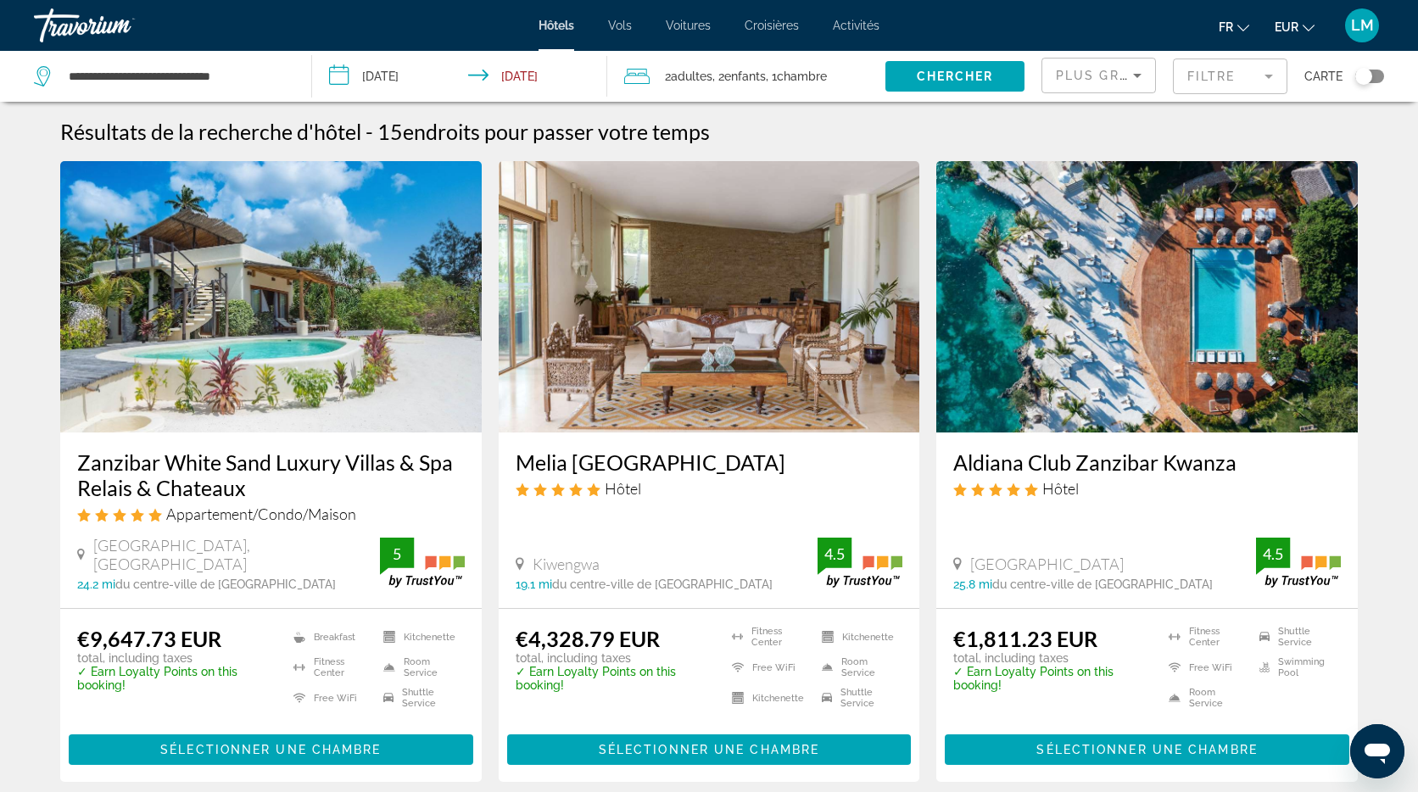
click at [763, 81] on span "Enfants" at bounding box center [745, 77] width 42 height 14
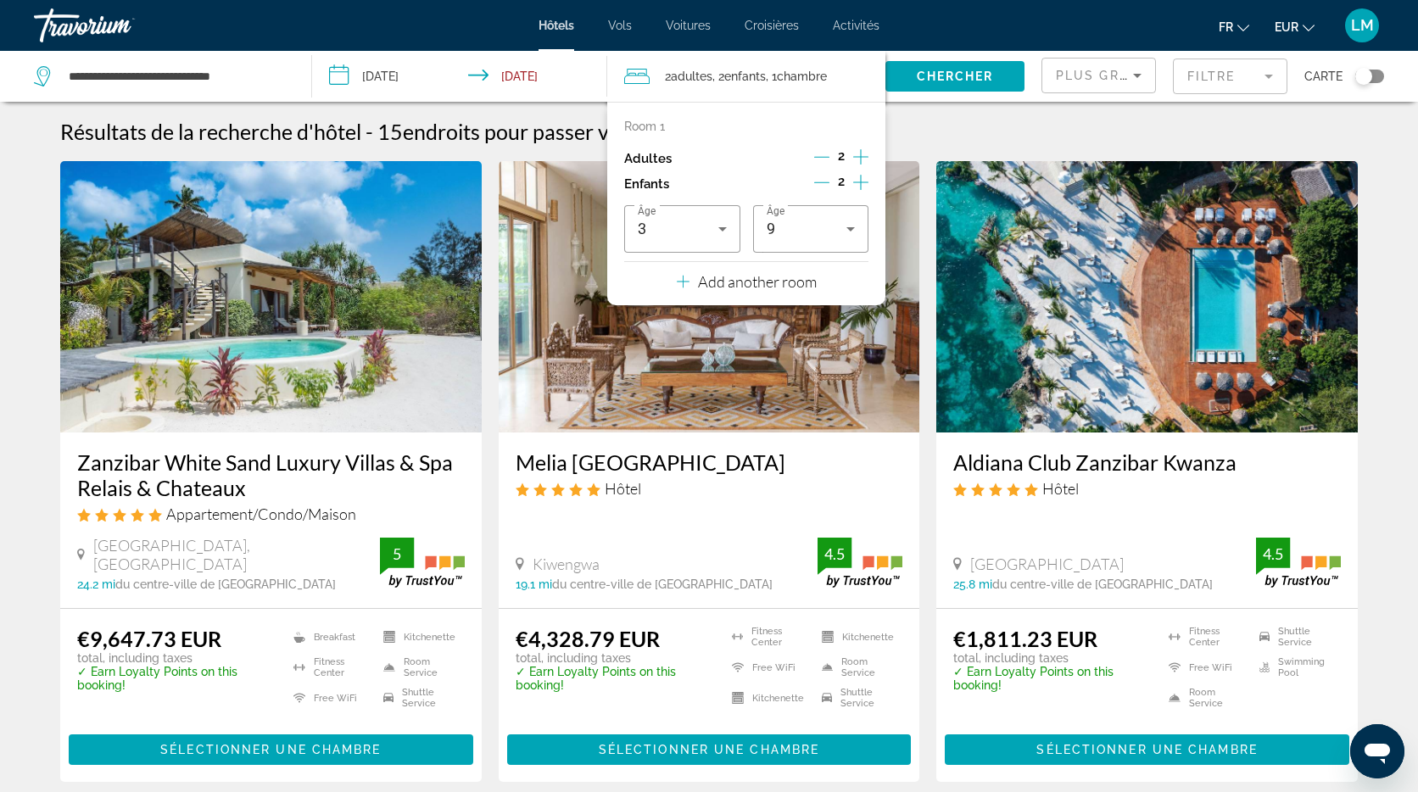
click at [818, 182] on icon "Decrement children" at bounding box center [821, 182] width 15 height 15
click at [818, 182] on icon "Decrement children" at bounding box center [822, 182] width 15 height 15
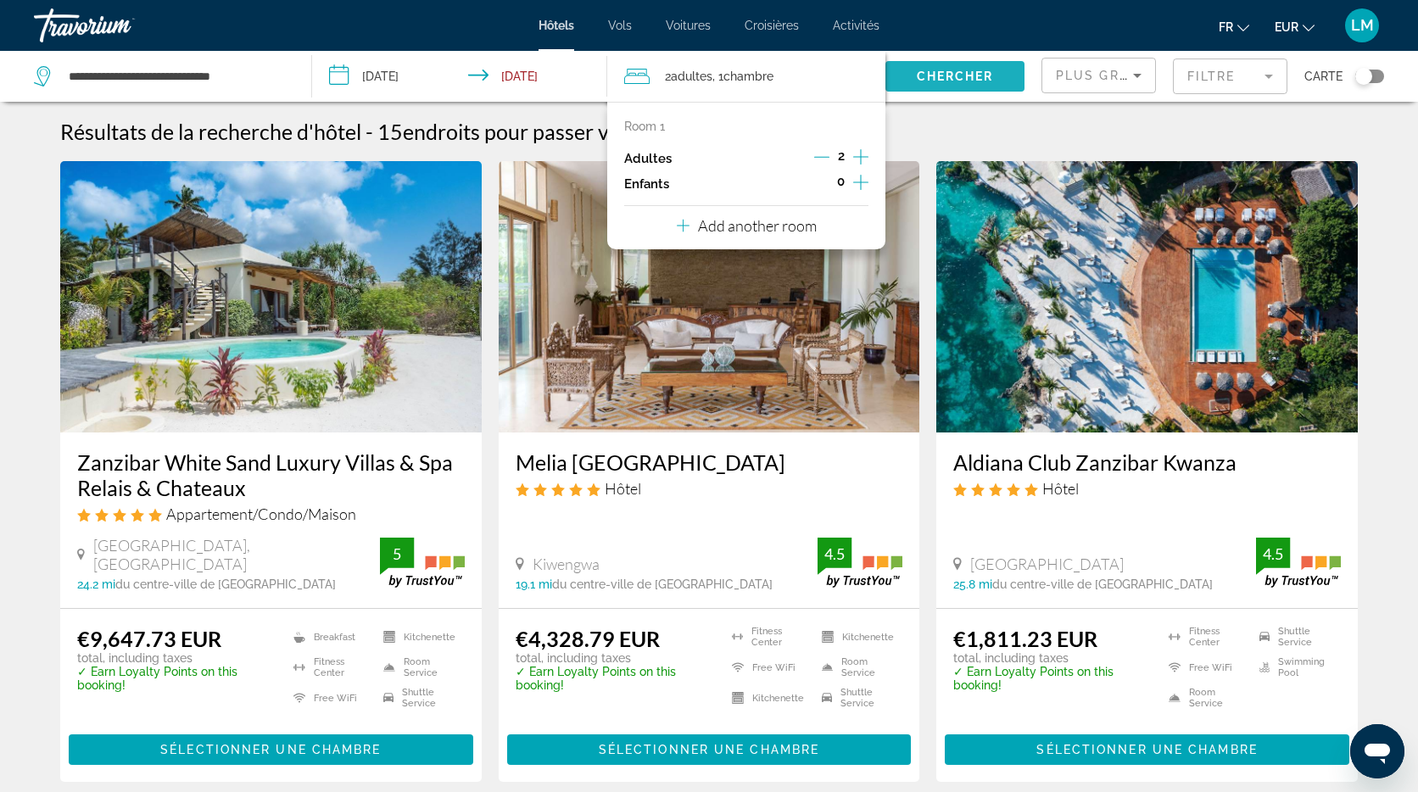
click at [952, 82] on button "Chercher" at bounding box center [954, 76] width 139 height 31
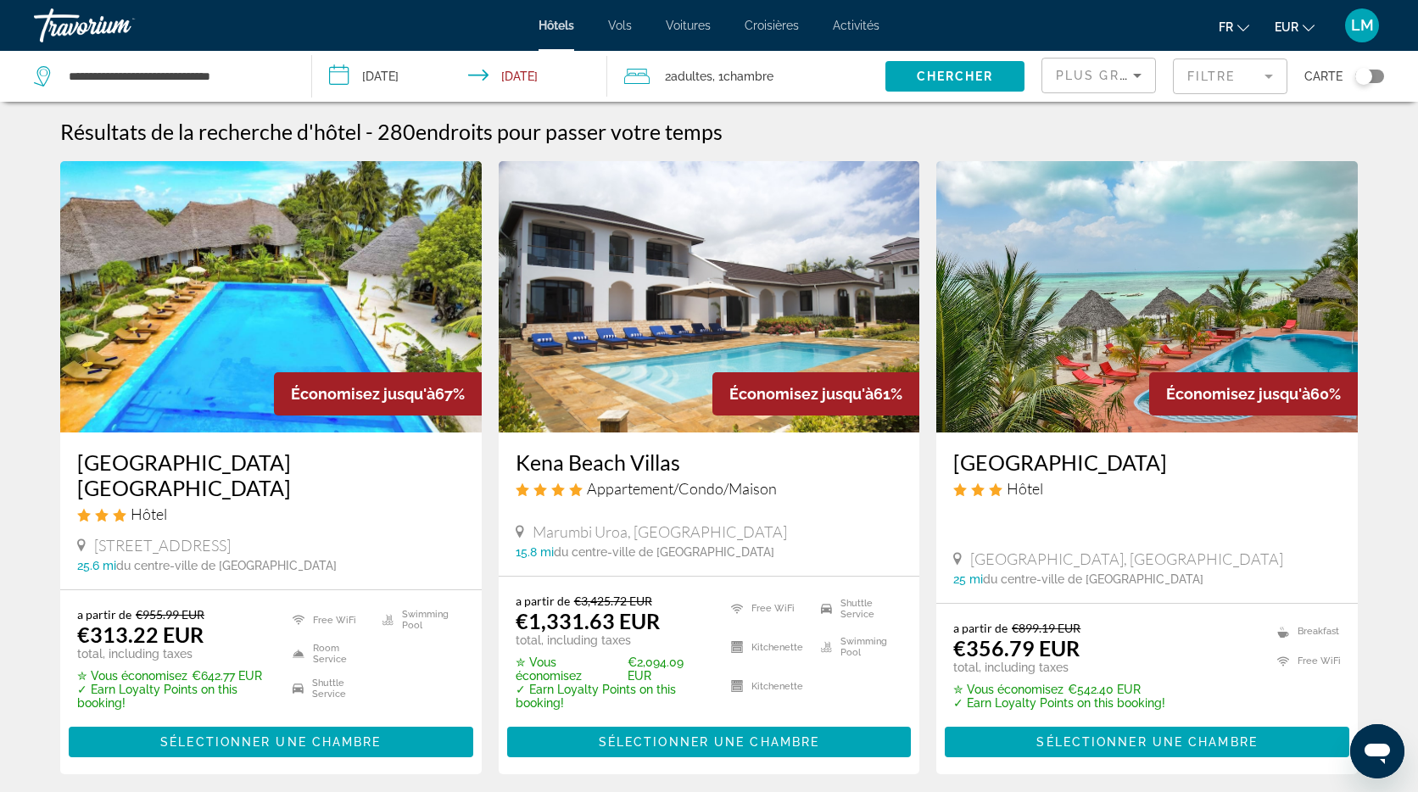
click at [1262, 78] on mat-form-field "Filtre" at bounding box center [1230, 77] width 114 height 36
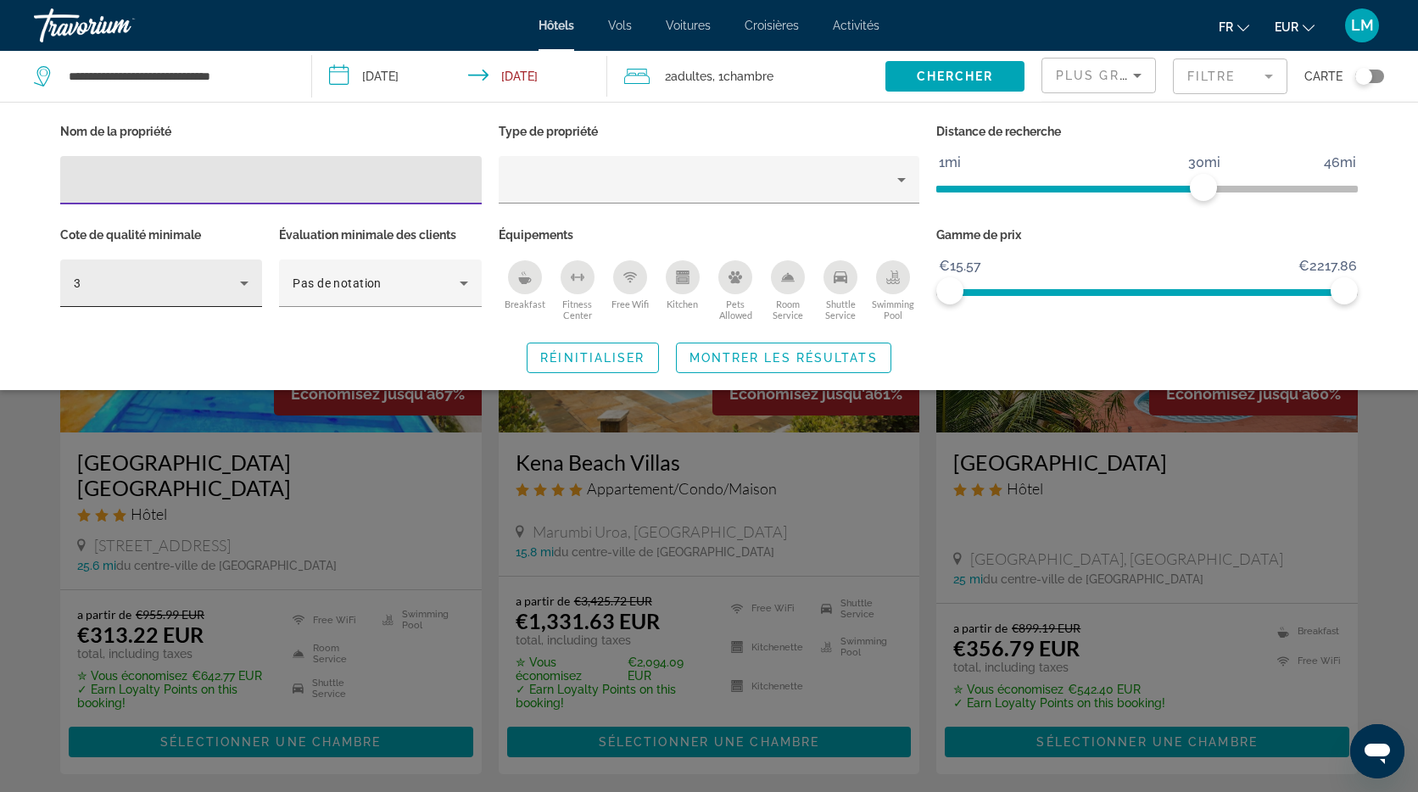
click at [136, 307] on div "Hotel Filters" at bounding box center [161, 316] width 202 height 19
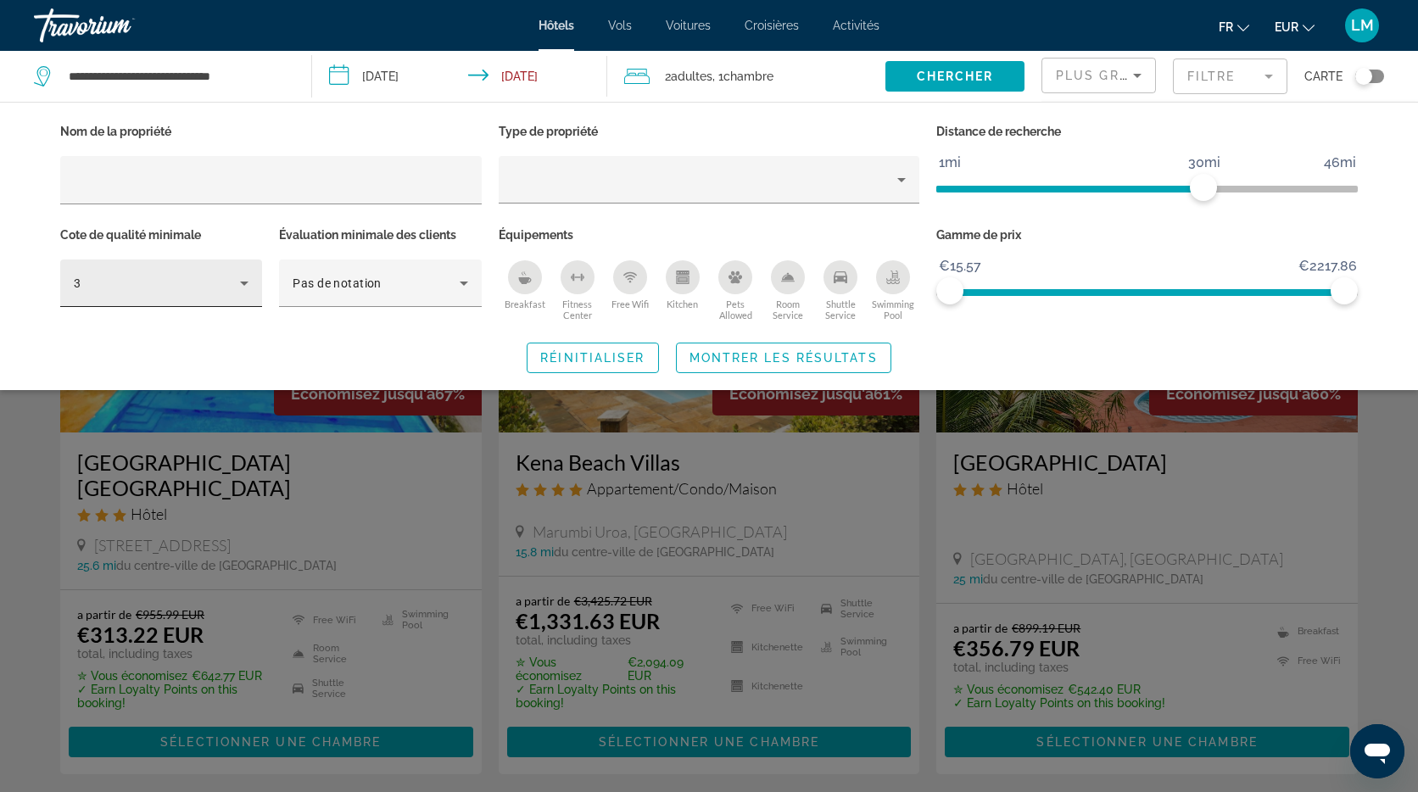
click at [141, 300] on div "3" at bounding box center [161, 283] width 175 height 47
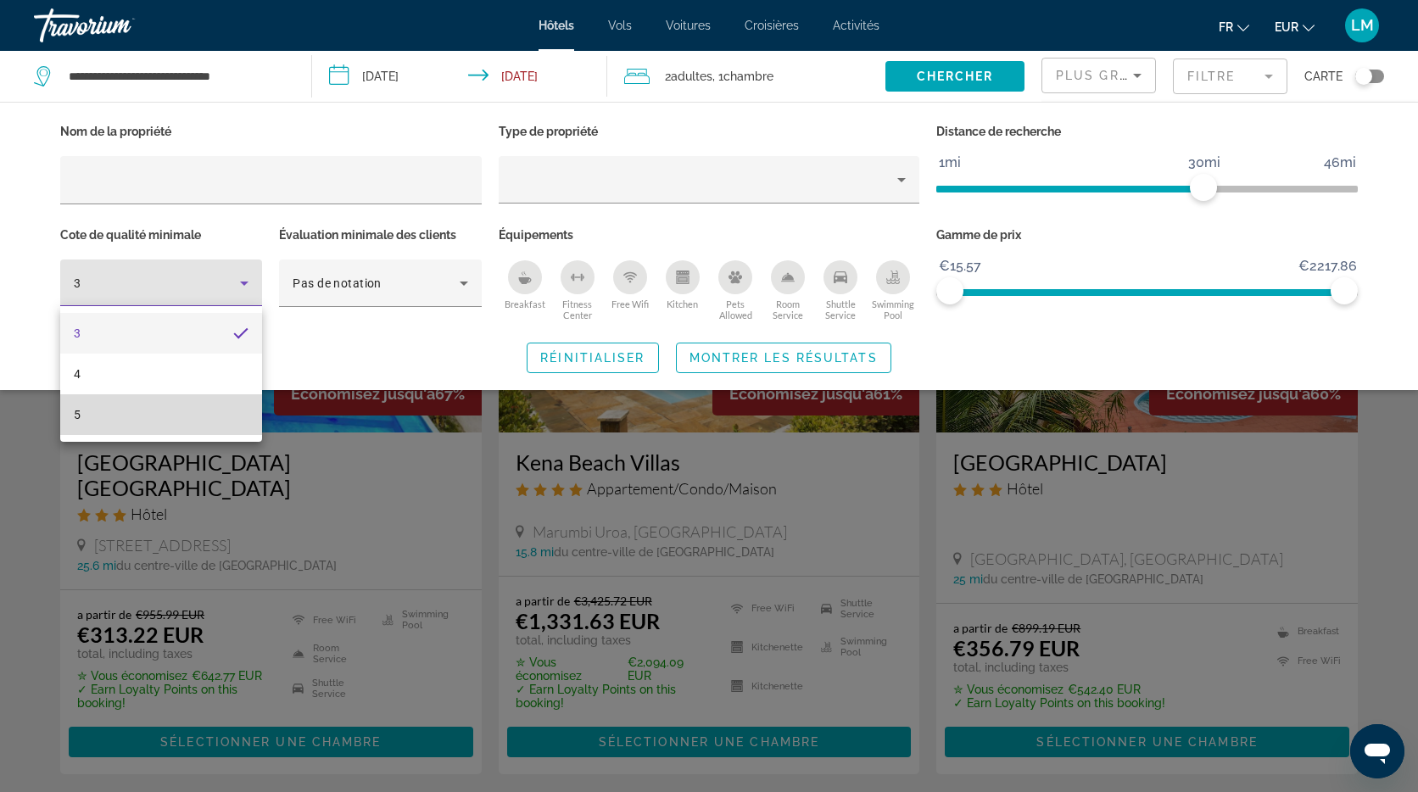
drag, startPoint x: 123, startPoint y: 412, endPoint x: 158, endPoint y: 395, distance: 38.7
click at [124, 413] on mat-option "5" at bounding box center [161, 414] width 202 height 41
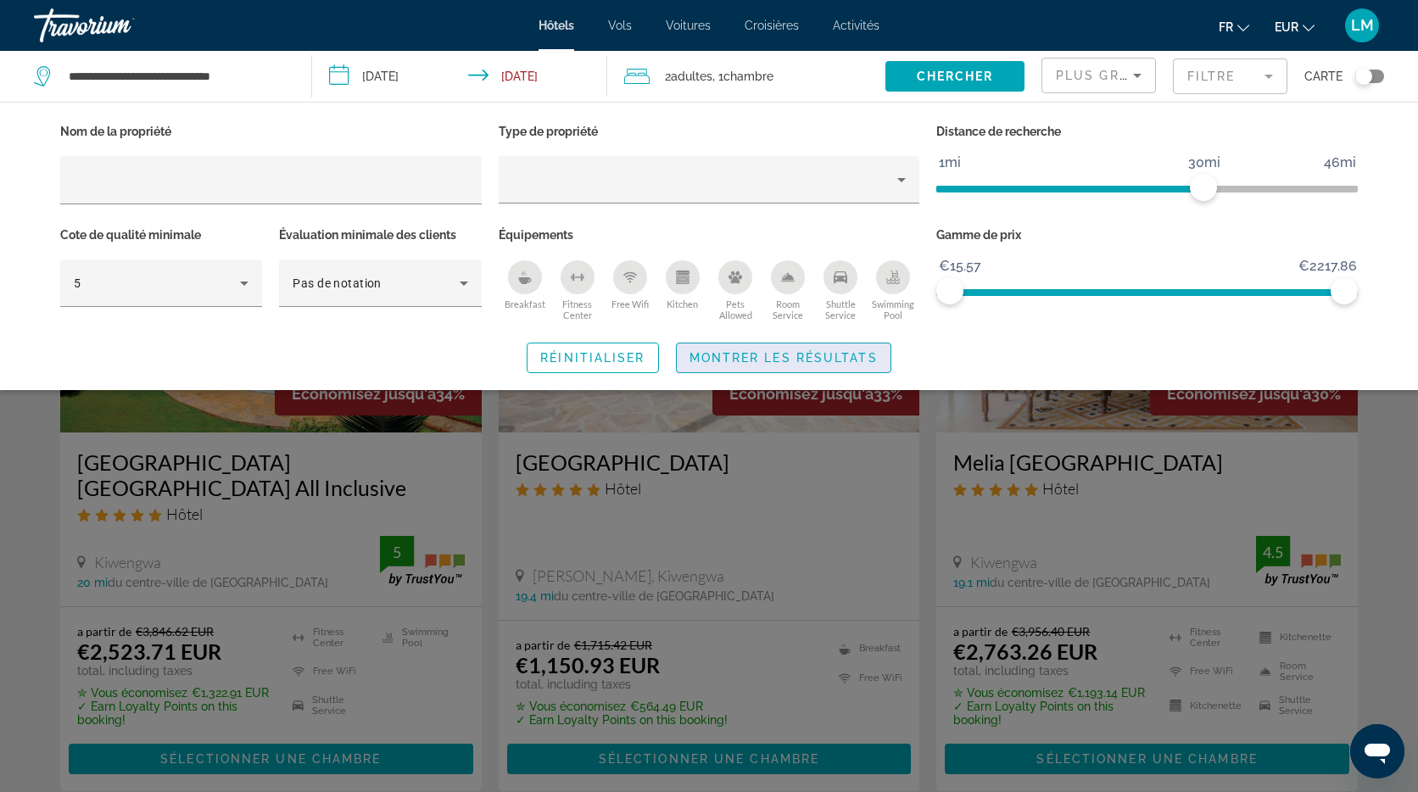
click at [814, 355] on span "Montrer les résultats" at bounding box center [784, 358] width 188 height 14
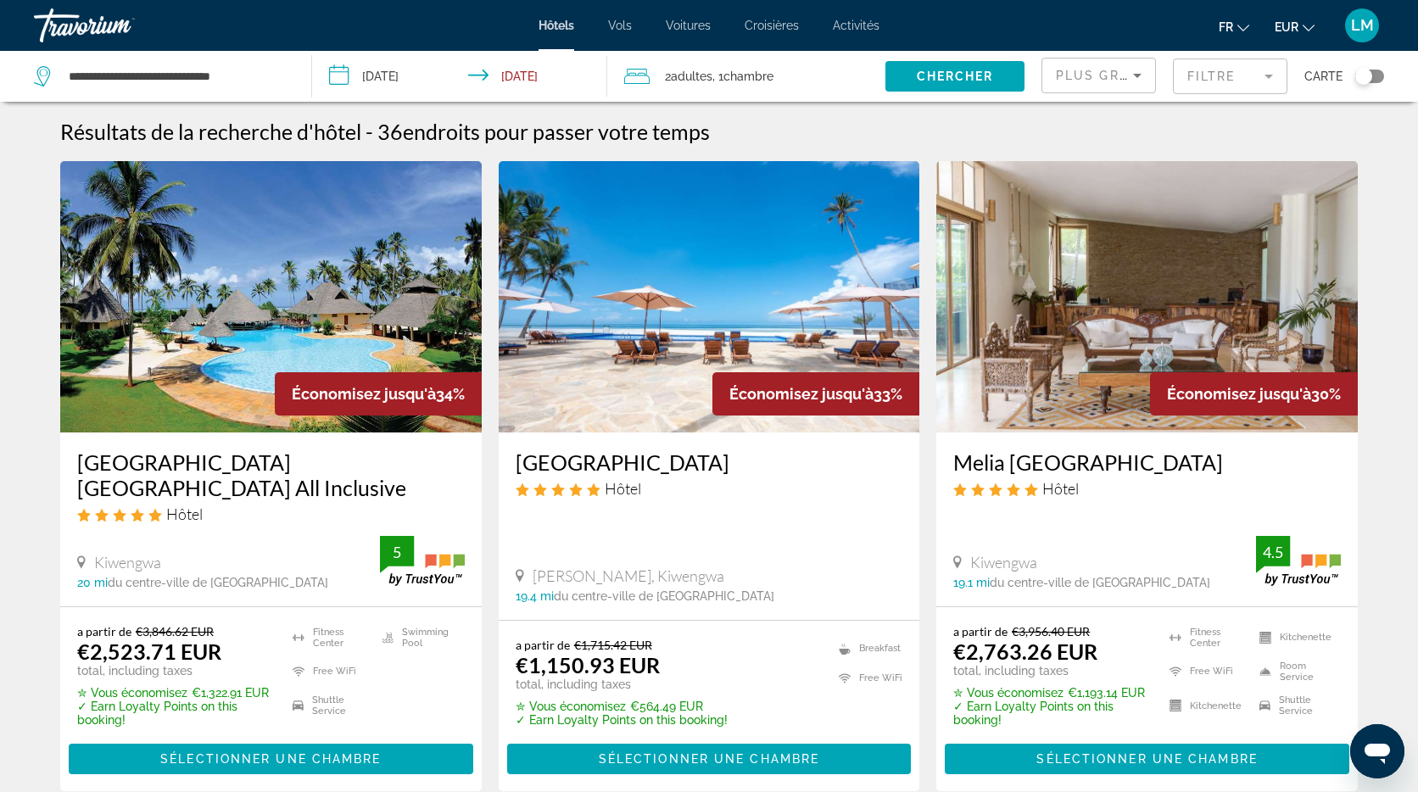
click at [314, 176] on img "Main content" at bounding box center [271, 296] width 422 height 271
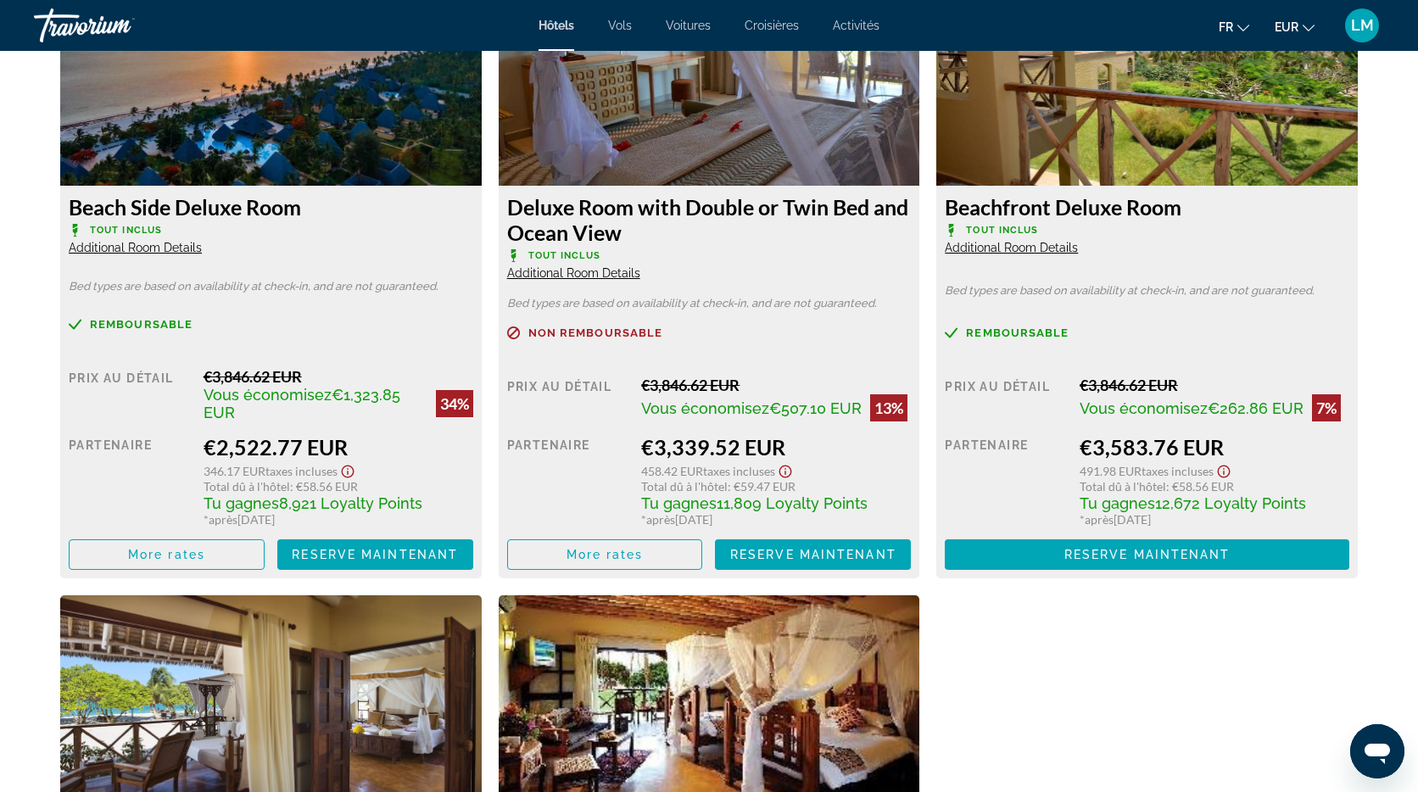
scroll to position [2428, 0]
